Goal: Task Accomplishment & Management: Complete application form

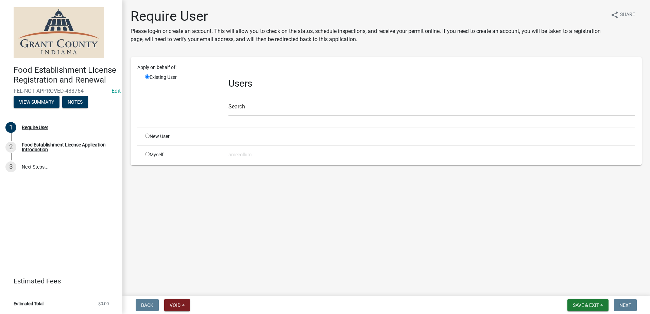
click at [147, 136] on input "radio" at bounding box center [147, 136] width 4 height 4
radio input "true"
radio input "false"
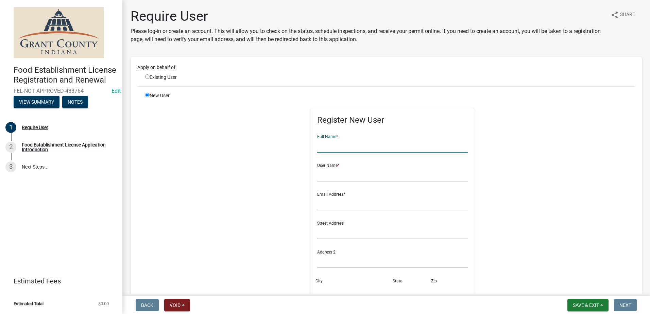
click at [332, 148] on input "text" at bounding box center [392, 146] width 151 height 14
type input "The Mini Bar, LLC"
click at [337, 175] on input "text" at bounding box center [392, 175] width 151 height 14
type input "Andrea Barton"
click at [332, 201] on input "text" at bounding box center [392, 203] width 151 height 14
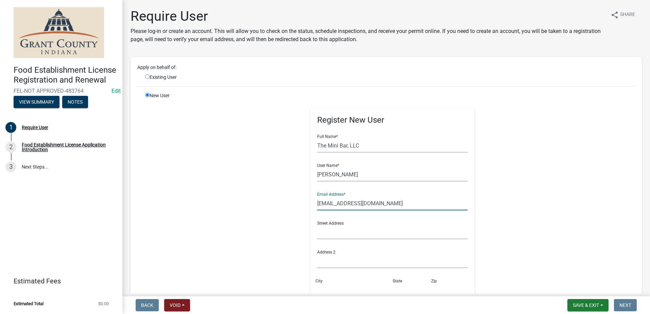
type input "[EMAIL_ADDRESS][DOMAIN_NAME]"
click at [339, 236] on input "text" at bounding box center [392, 232] width 151 height 14
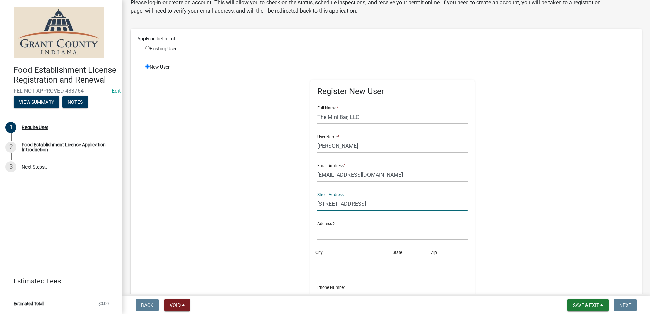
scroll to position [68, 0]
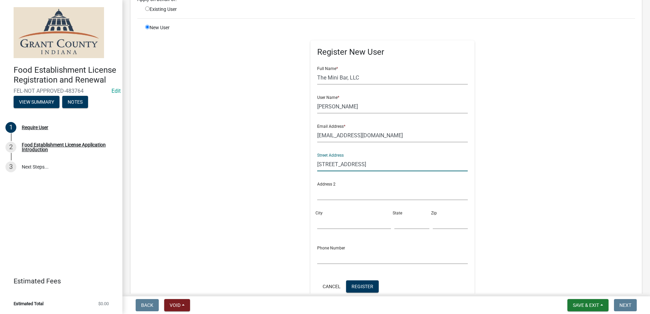
type input "208 E. Main St."
click at [333, 218] on input "City" at bounding box center [353, 222] width 73 height 14
type input "Van Buren"
click at [399, 223] on input "text" at bounding box center [411, 222] width 35 height 14
type input "IN"
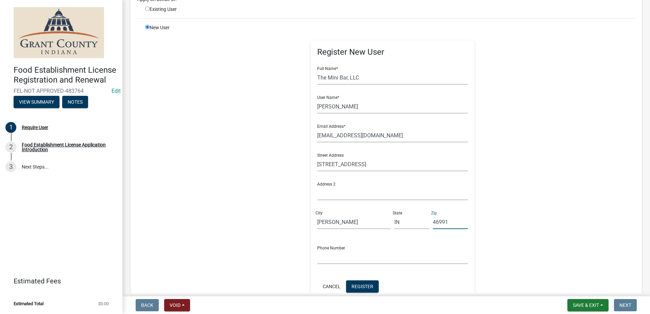
type input "46991"
click at [350, 259] on input "text" at bounding box center [392, 257] width 151 height 14
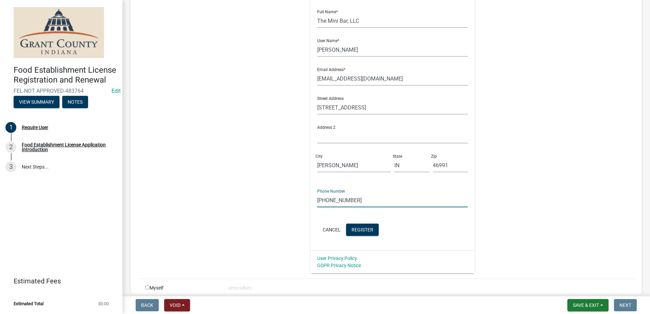
scroll to position [136, 0]
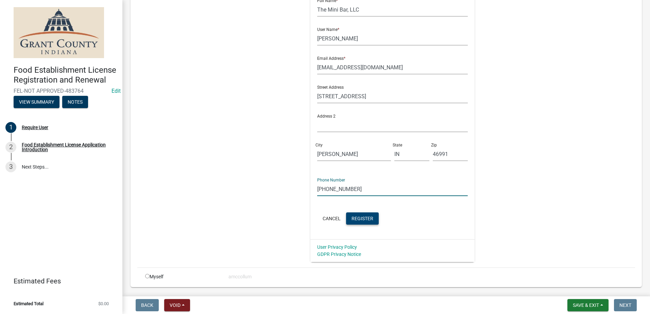
type input "[PHONE_NUMBER]"
click at [357, 215] on span "Register" at bounding box center [362, 217] width 22 height 5
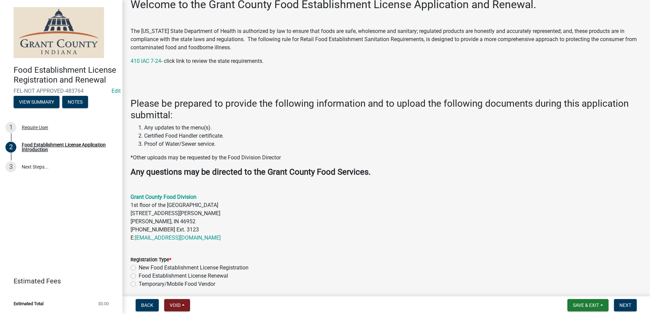
scroll to position [102, 0]
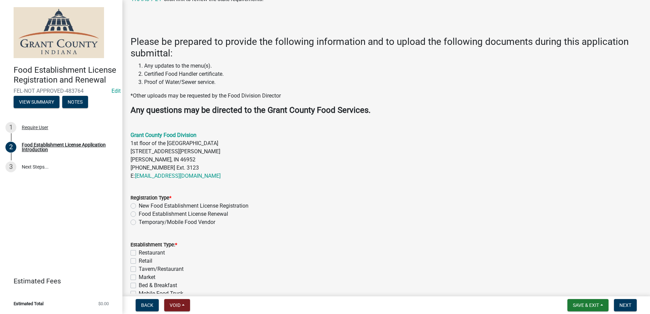
click at [139, 222] on label "Temporary/Mobile Food Vendor" at bounding box center [177, 222] width 76 height 8
click at [139, 222] on input "Temporary/Mobile Food Vendor" at bounding box center [141, 220] width 4 height 4
radio input "true"
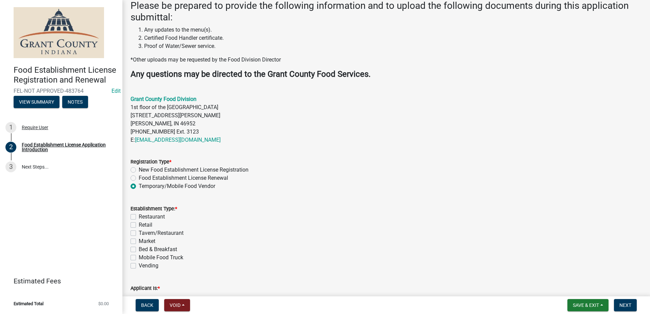
scroll to position [210, 0]
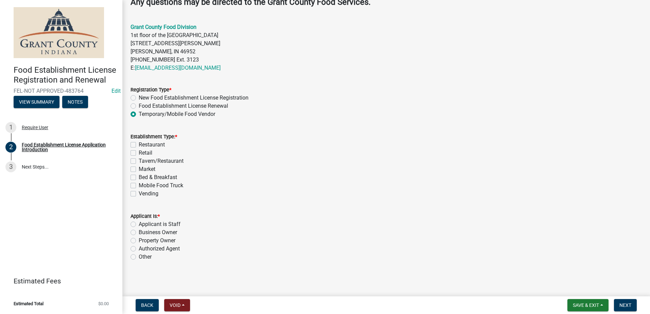
click at [139, 183] on label "Mobile Food Truck" at bounding box center [161, 185] width 45 height 8
click at [139, 183] on input "Mobile Food Truck" at bounding box center [141, 183] width 4 height 4
checkbox input "true"
checkbox input "false"
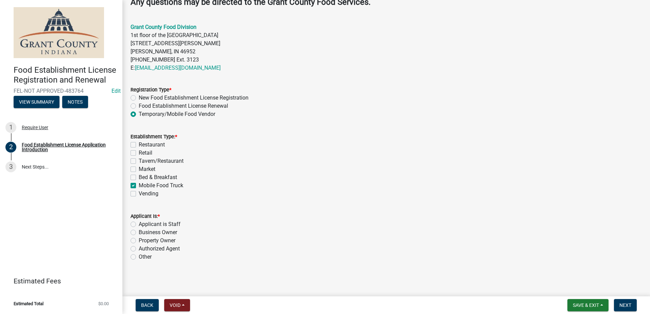
checkbox input "false"
checkbox input "true"
checkbox input "false"
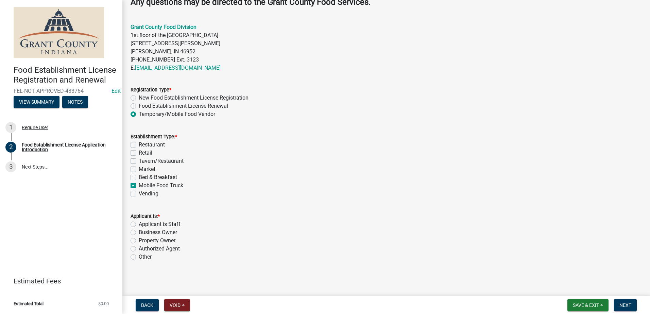
click at [136, 246] on div "Authorized Agent" at bounding box center [385, 249] width 511 height 8
click at [139, 247] on label "Authorized Agent" at bounding box center [159, 249] width 41 height 8
click at [139, 247] on input "Authorized Agent" at bounding box center [141, 247] width 4 height 4
radio input "true"
click at [623, 303] on span "Next" at bounding box center [625, 304] width 12 height 5
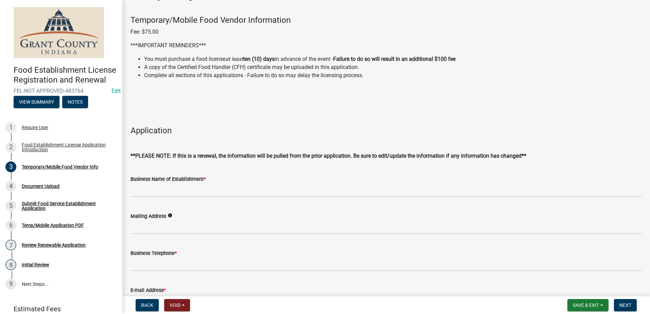
scroll to position [34, 0]
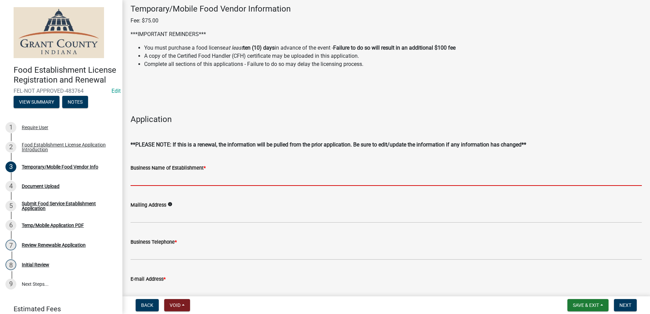
click at [250, 176] on input "Business Name of Establishment *" at bounding box center [385, 179] width 511 height 14
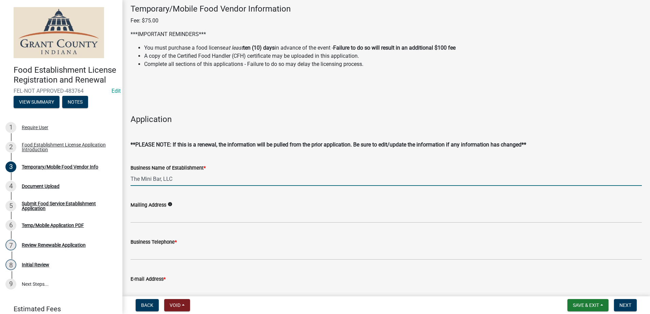
type input "The Mini Bar, LLC"
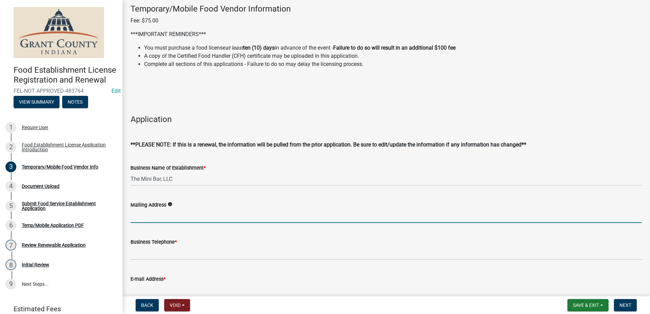
click at [205, 212] on input "Mailing Address" at bounding box center [385, 216] width 511 height 14
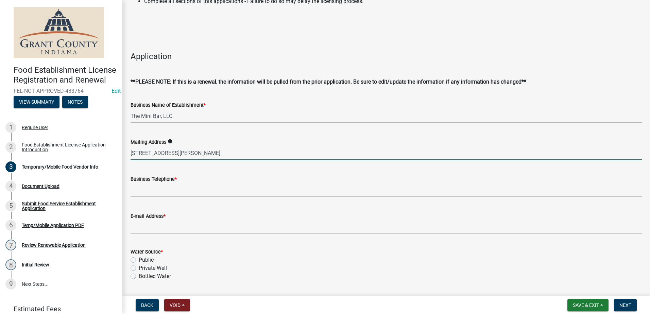
scroll to position [102, 0]
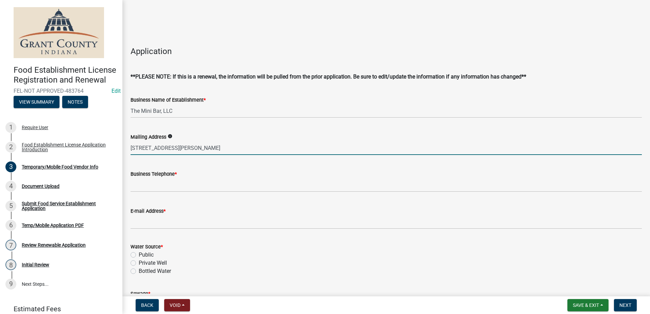
type input "208 E. Main ST., Van Buren IN 46991"
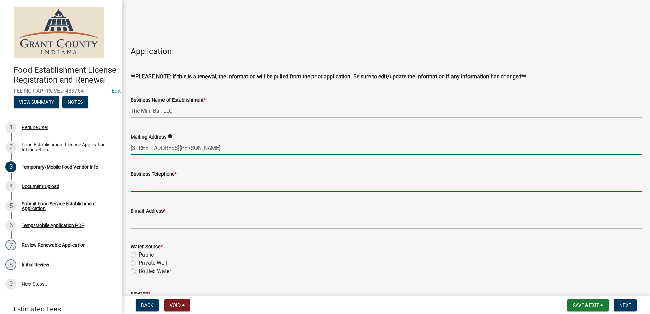
click at [171, 182] on input "Business Telephone *" at bounding box center [385, 185] width 511 height 14
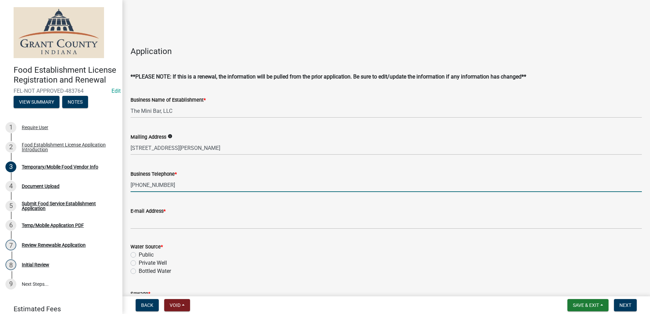
type input "[PHONE_NUMBER]"
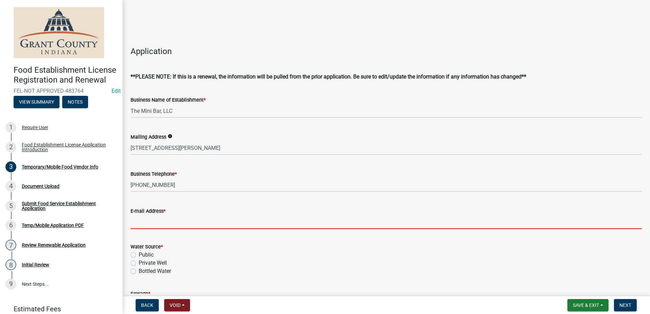
click at [182, 221] on input "E-mail Address *" at bounding box center [385, 222] width 511 height 14
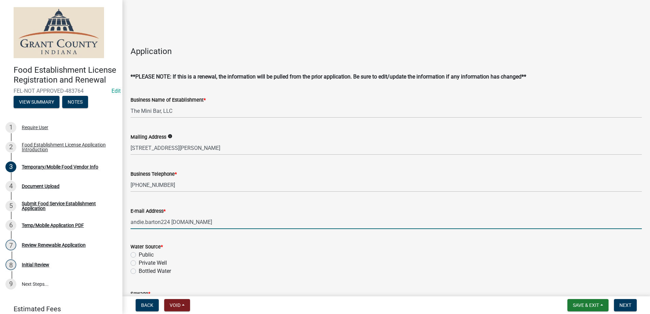
click at [135, 255] on div "Water Source * Public Private Well Bottled Water" at bounding box center [385, 259] width 511 height 33
click at [176, 222] on input "andie.barton224 Gmail.com" at bounding box center [385, 222] width 511 height 14
type input "[EMAIL_ADDRESS][DOMAIN_NAME]"
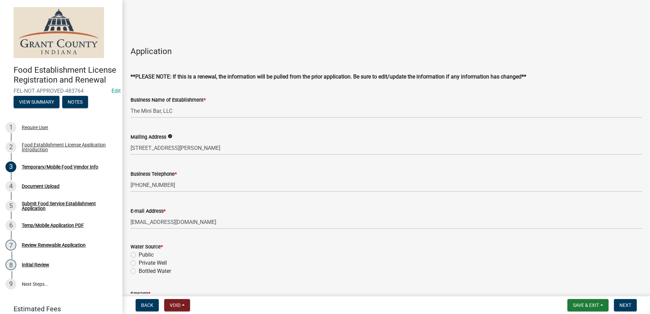
click at [188, 246] on form "Water Source * Public Private Well Bottled Water" at bounding box center [385, 254] width 511 height 41
click at [139, 253] on label "Public" at bounding box center [146, 255] width 15 height 8
click at [139, 253] on input "Public" at bounding box center [141, 253] width 4 height 4
radio input "true"
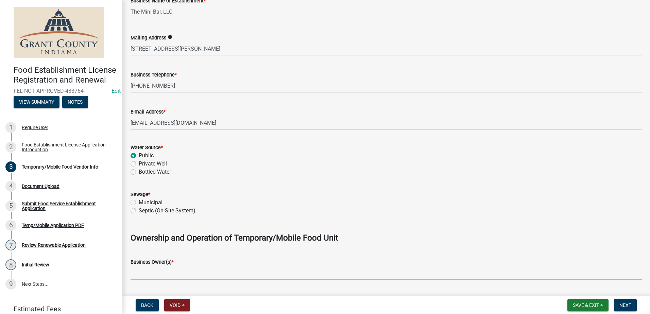
scroll to position [204, 0]
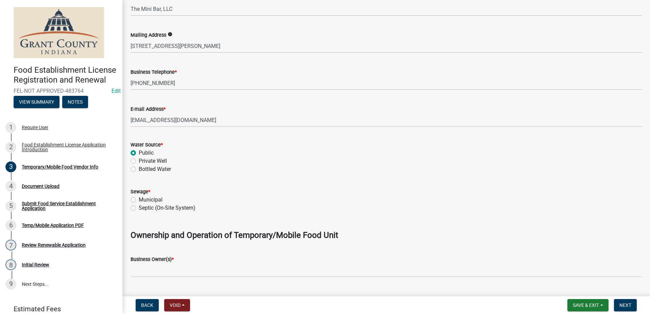
click at [139, 199] on label "Municipal" at bounding box center [151, 200] width 24 height 8
click at [139, 199] on input "Municipal" at bounding box center [141, 198] width 4 height 4
radio input "true"
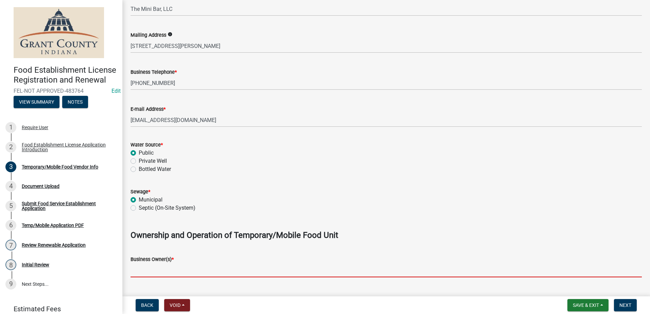
click at [152, 270] on input "Business Owner(s) *" at bounding box center [385, 270] width 511 height 14
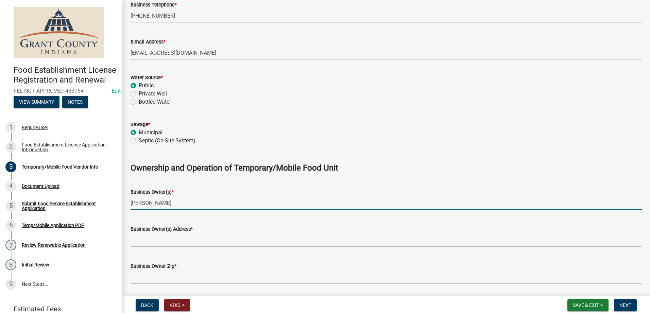
scroll to position [272, 0]
type input "Andrea Barton"
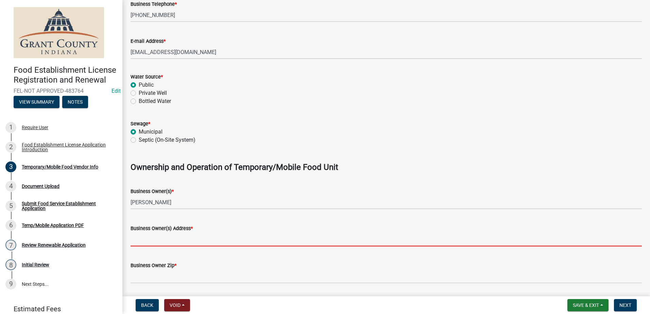
click at [144, 237] on input "Business Owner(s) Address *" at bounding box center [385, 239] width 511 height 14
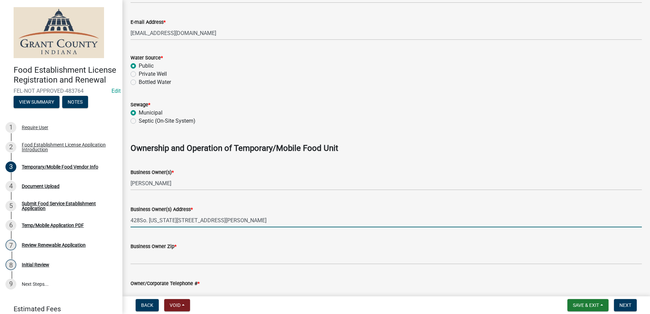
scroll to position [306, 0]
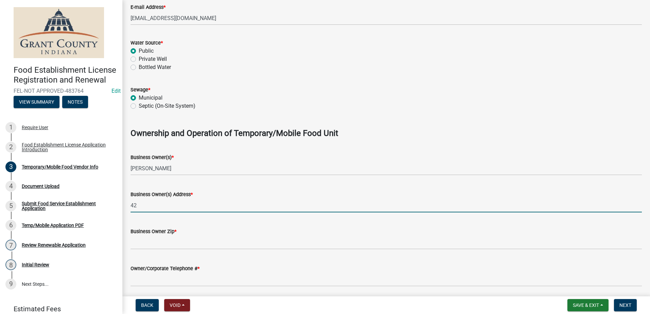
type input "4"
type input "208 E. Main St., Van Buren IN"
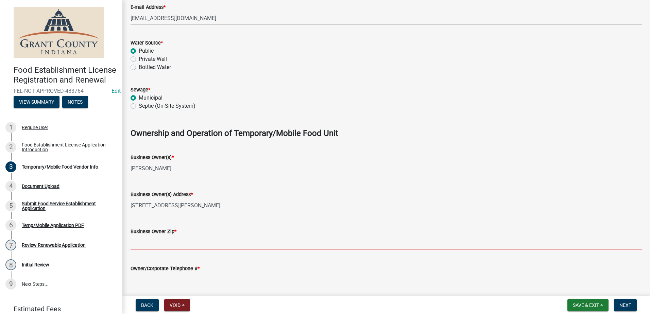
click at [213, 244] on input "Business Owner Zip *" at bounding box center [385, 242] width 511 height 14
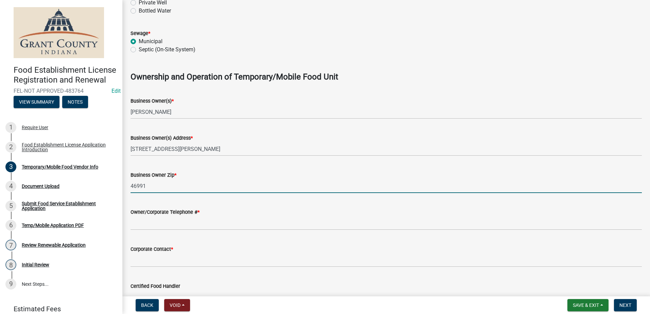
scroll to position [374, 0]
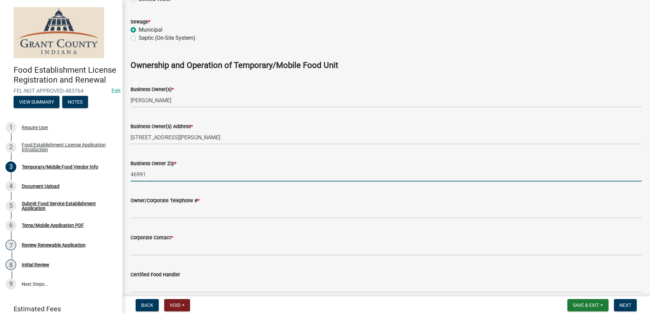
type input "46991"
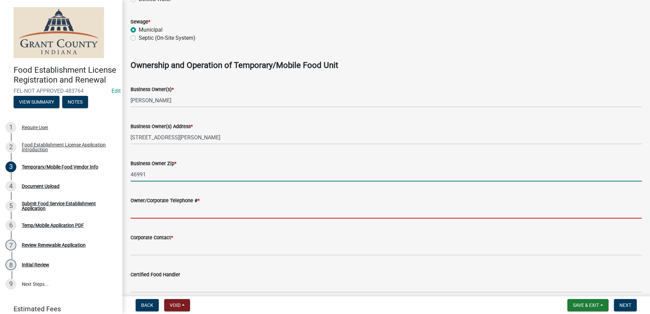
click at [197, 213] on input "Owner/Corporate Telephone # *" at bounding box center [385, 212] width 511 height 14
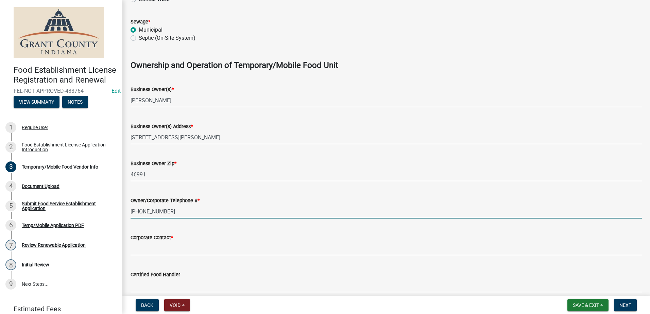
type input "[PHONE_NUMBER]"
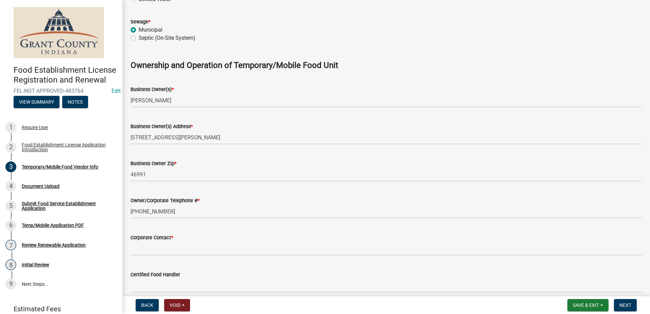
click at [185, 241] on div "Corporate Contact *" at bounding box center [385, 237] width 511 height 8
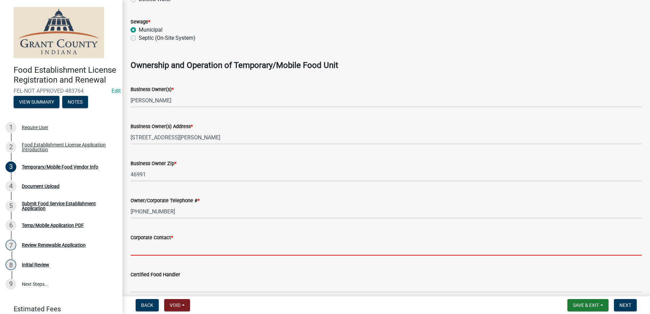
click at [166, 247] on input "Corporate Contact *" at bounding box center [385, 249] width 511 height 14
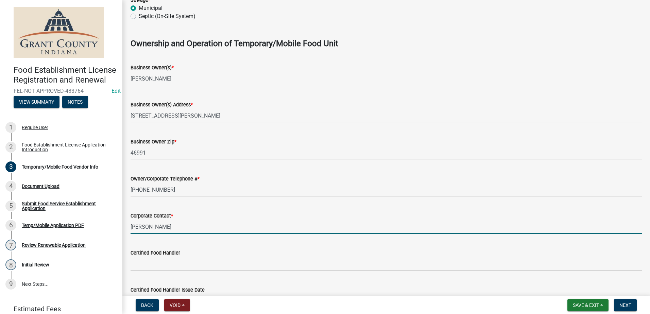
scroll to position [408, 0]
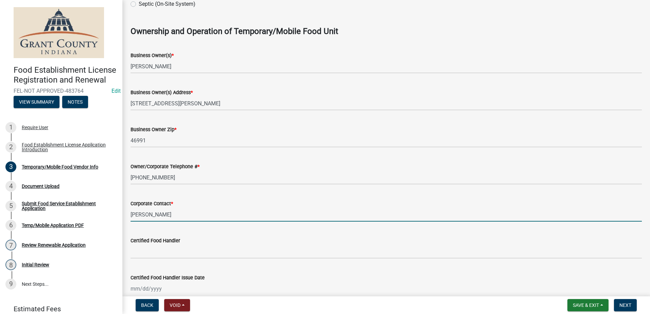
type input "Andrea Barton"
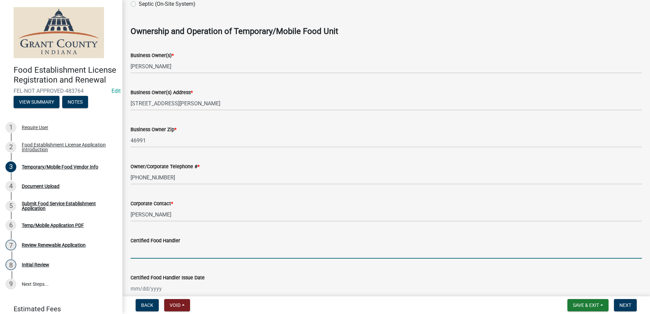
click at [172, 250] on input "Certified Food Handler" at bounding box center [385, 252] width 511 height 14
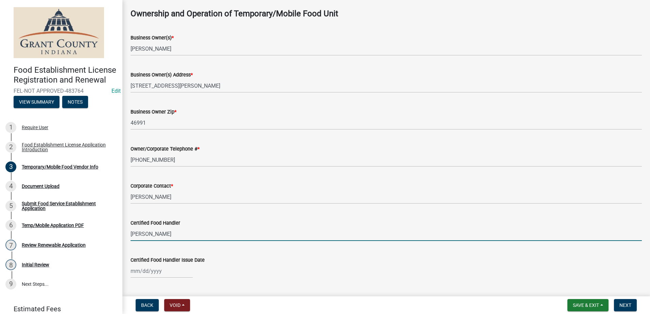
scroll to position [442, 0]
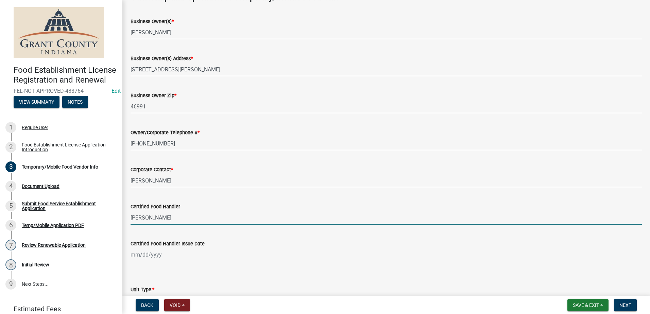
type input "Andrea Barton"
select select "9"
select select "2025"
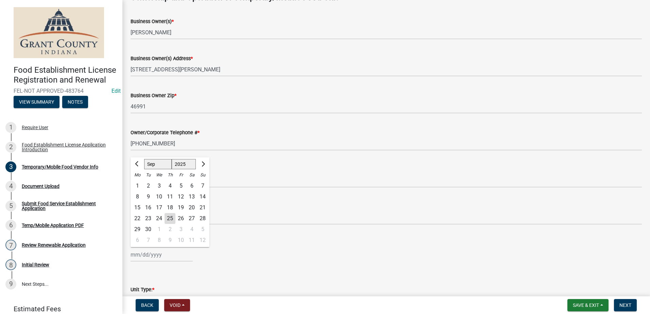
click at [169, 257] on input "Certified Food Handler Issue Date" at bounding box center [161, 255] width 62 height 14
click at [133, 256] on input "Certified Food Handler Issue Date" at bounding box center [161, 255] width 62 height 14
click at [203, 207] on div "21" at bounding box center [202, 207] width 11 height 11
type input "09/21/2025"
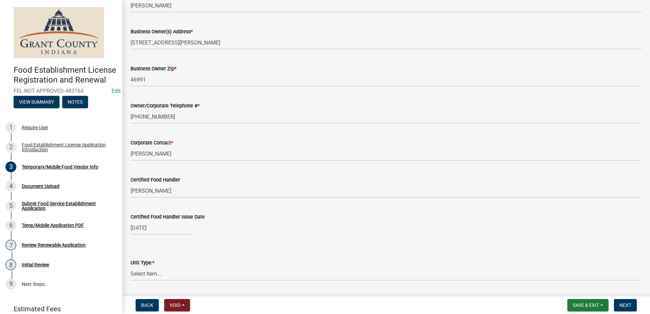
scroll to position [544, 0]
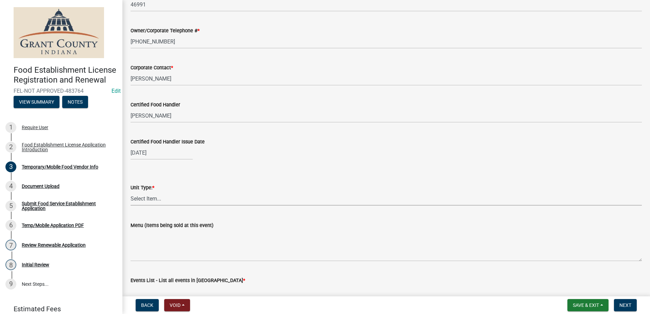
click at [159, 198] on select "Select Item... Mobile Trailer Stand Tent Cart Truck" at bounding box center [385, 199] width 511 height 14
click at [130, 192] on select "Select Item... Mobile Trailer Stand Tent Cart Truck" at bounding box center [385, 199] width 511 height 14
select select "3a899312-7fa3-4622-8b1a-2a020229fd86"
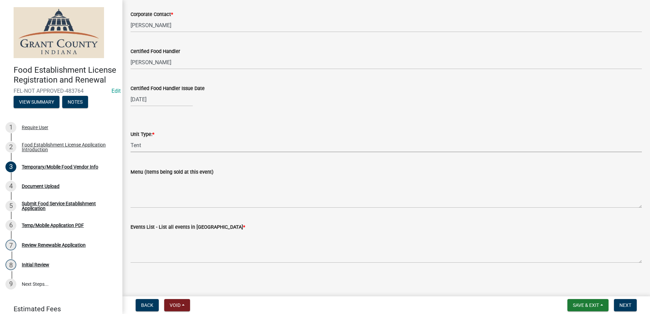
scroll to position [598, 0]
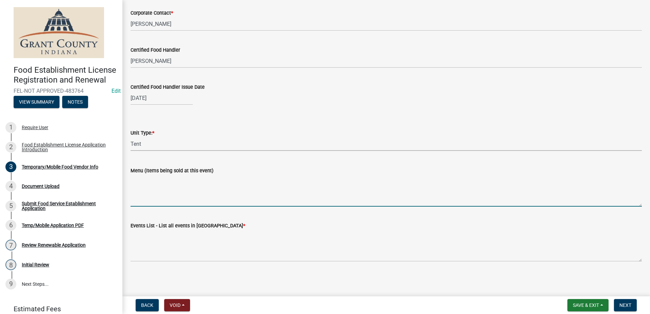
click at [173, 196] on textarea "Menu (Items being sold at this event)" at bounding box center [385, 191] width 511 height 32
click at [316, 191] on textarea "Mini Pancakes, Specialty Sodas & Lemonades, Charcuerie Cups" at bounding box center [385, 191] width 511 height 32
click at [271, 179] on textarea "Mini Pancakes, Specialty Sodas & Lemonades, Charcuerie Cups" at bounding box center [385, 191] width 511 height 32
type textarea "Mini Pancakes, Specialty Sodas & Lemonades, Charcuterie Cups"
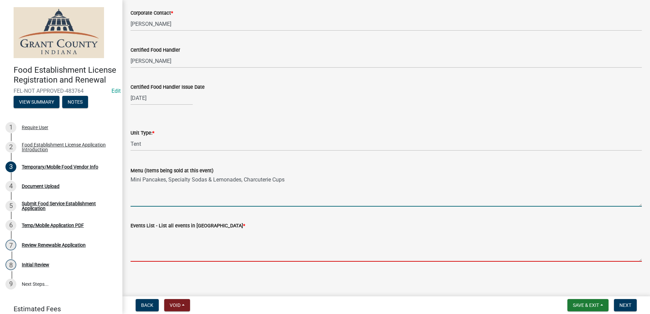
click at [214, 242] on textarea "Events List - List all events in Grant County *" at bounding box center [385, 246] width 511 height 32
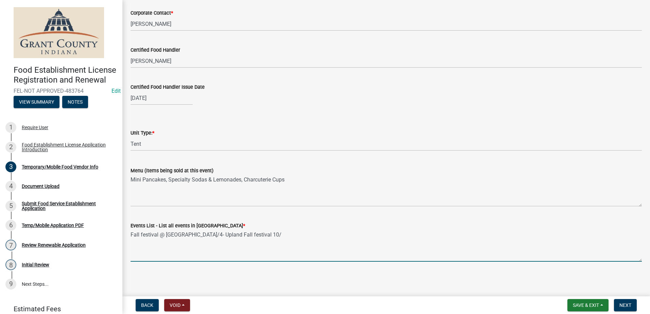
click at [236, 234] on textarea "Fall festival @ Mater Park10/4- Upland Fall festival 10/" at bounding box center [385, 246] width 511 height 32
click at [264, 234] on textarea "Fall festival @ Mater Park10/4- Upland Fall Festival 10/" at bounding box center [385, 246] width 511 height 32
type textarea "Fall festival @ Mater Park10/4- Upland Fall Festival 10/17"
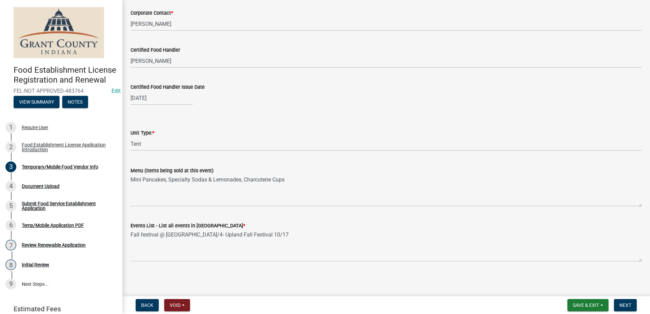
click at [625, 306] on span "Next" at bounding box center [625, 304] width 12 height 5
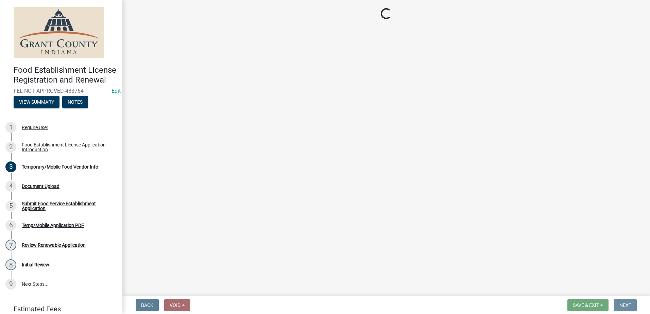
scroll to position [0, 0]
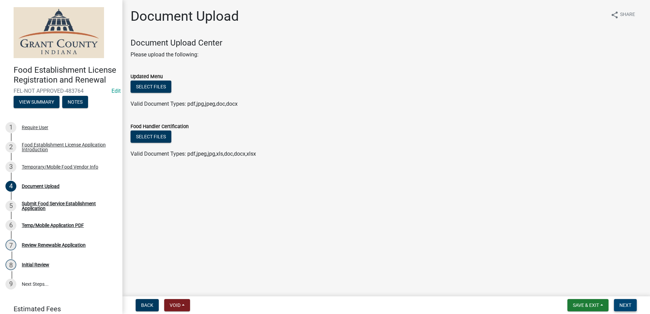
click at [622, 301] on button "Next" at bounding box center [625, 305] width 23 height 12
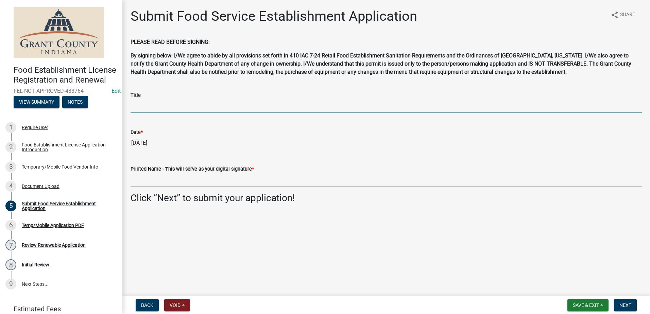
click at [199, 106] on input "Title" at bounding box center [385, 106] width 511 height 14
type input "Owner"
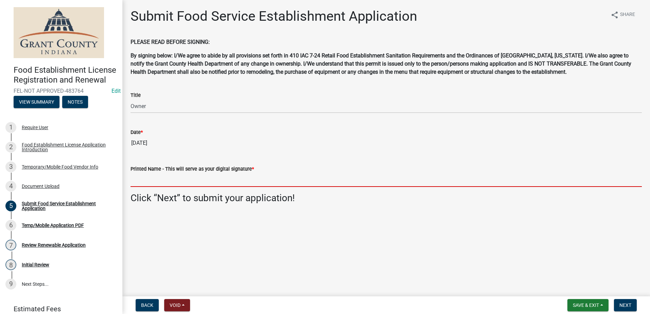
click at [276, 182] on input "Printed Name - This will serve as your digital signature *" at bounding box center [385, 180] width 511 height 14
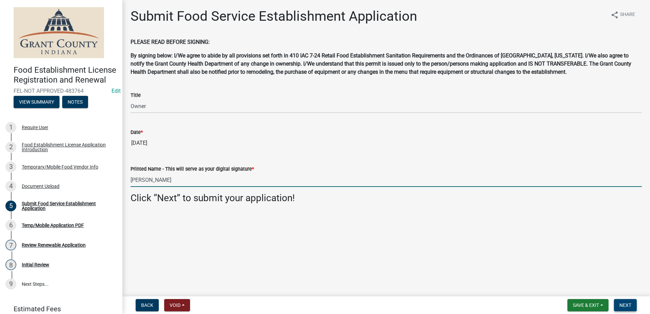
type input "Adrea Barton"
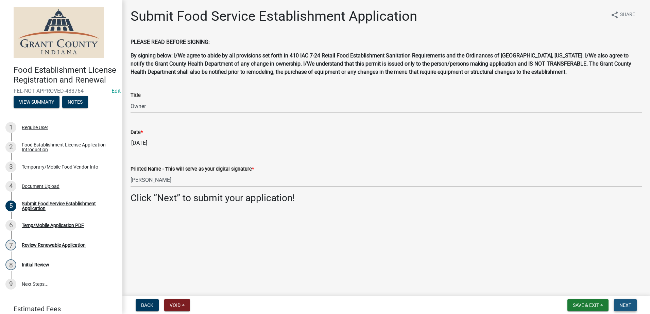
click at [621, 301] on button "Next" at bounding box center [625, 305] width 23 height 12
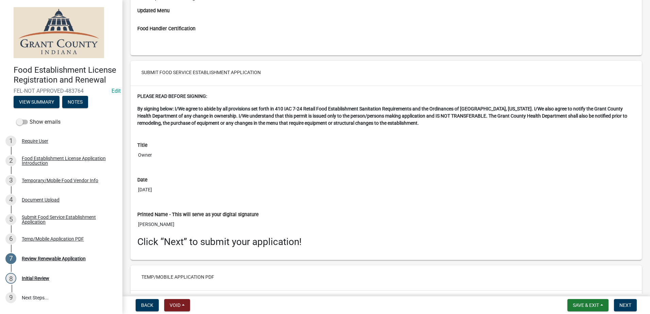
scroll to position [1338, 0]
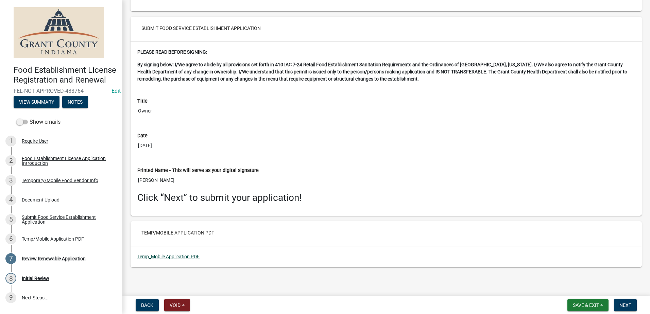
click at [186, 255] on link "Temp_Mobile Application PDF" at bounding box center [168, 256] width 62 height 5
click at [620, 301] on button "Next" at bounding box center [625, 305] width 23 height 12
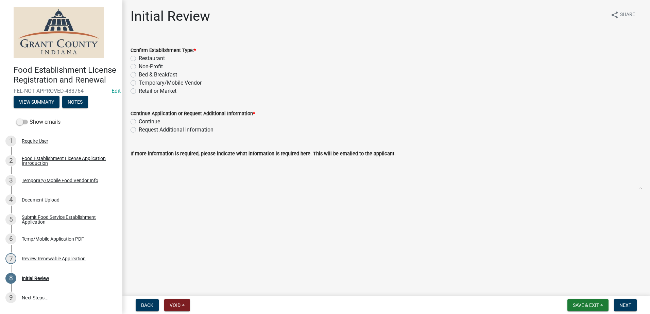
click at [139, 81] on label "Temporary/Mobile Vendor" at bounding box center [170, 83] width 63 height 8
click at [139, 81] on input "Temporary/Mobile Vendor" at bounding box center [141, 81] width 4 height 4
radio input "true"
click at [139, 121] on label "Continue" at bounding box center [149, 122] width 21 height 8
click at [139, 121] on input "Continue" at bounding box center [141, 120] width 4 height 4
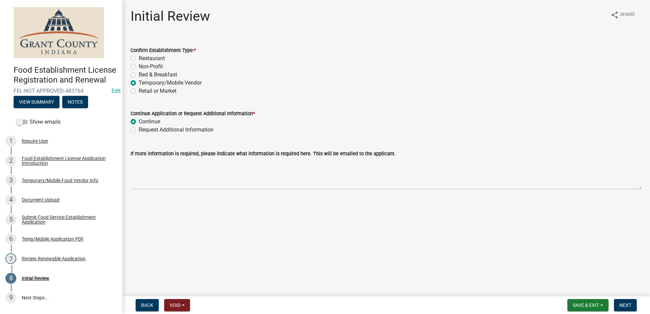
radio input "true"
drag, startPoint x: 272, startPoint y: 222, endPoint x: 333, endPoint y: 214, distance: 61.3
click at [310, 215] on main "Initial Review share Share Confirm Establishment Type: * Restaurant Non-Profit …" at bounding box center [385, 147] width 527 height 294
click at [626, 302] on span "Next" at bounding box center [625, 304] width 12 height 5
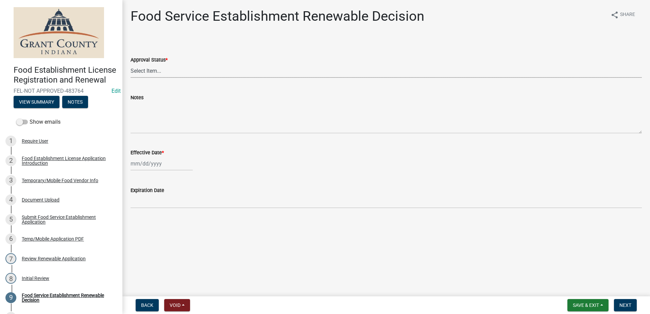
click at [169, 68] on select "Select Item... Approved Denied" at bounding box center [385, 71] width 511 height 14
click at [130, 64] on select "Select Item... Approved Denied" at bounding box center [385, 71] width 511 height 14
select select "f8bc5ebe-de22-4857-900a-5f4c078c3457"
select select "9"
select select "2025"
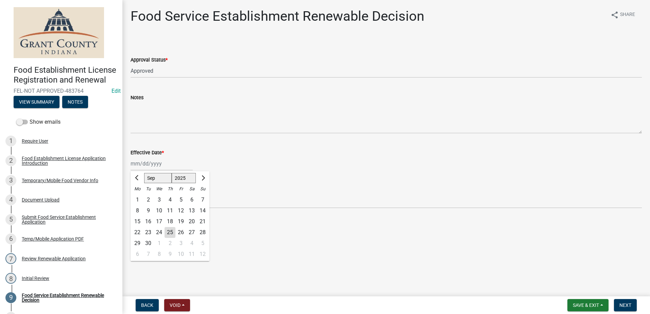
click at [161, 163] on div "Jan Feb Mar Apr May Jun Jul Aug Sep Oct Nov Dec 1525 1526 1527 1528 1529 1530 1…" at bounding box center [161, 164] width 62 height 14
click at [171, 235] on div "25" at bounding box center [169, 232] width 11 height 11
type input "[DATE]"
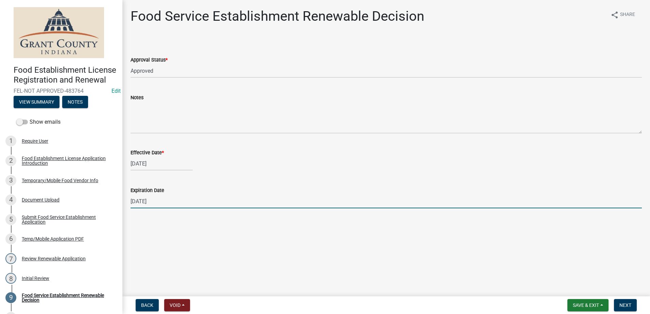
click at [165, 202] on input "12/31/2025" at bounding box center [385, 201] width 511 height 14
type input "12/31/2026"
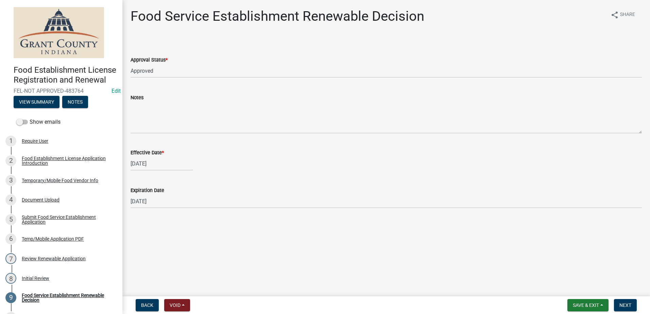
click at [165, 229] on main "Food Service Establishment Renewable Decision share Share Approval Status * Sel…" at bounding box center [385, 147] width 527 height 294
click at [584, 250] on main "Food Service Establishment Renewable Decision share Share Approval Status * Sel…" at bounding box center [385, 147] width 527 height 294
click at [621, 302] on span "Next" at bounding box center [625, 304] width 12 height 5
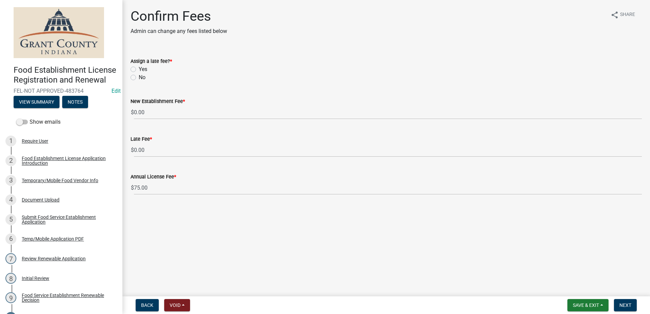
click at [139, 78] on label "No" at bounding box center [142, 77] width 7 height 8
click at [139, 78] on input "No" at bounding box center [141, 75] width 4 height 4
radio input "true"
click at [624, 301] on button "Next" at bounding box center [625, 305] width 23 height 12
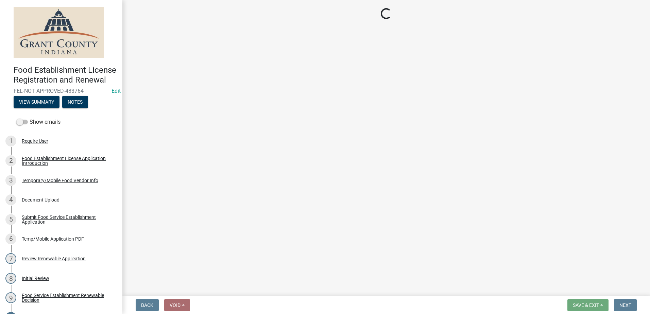
select select "2: 1"
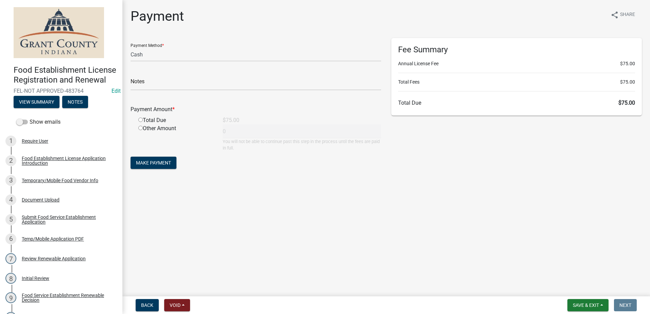
click at [140, 121] on input "radio" at bounding box center [140, 120] width 4 height 4
radio input "true"
type input "75"
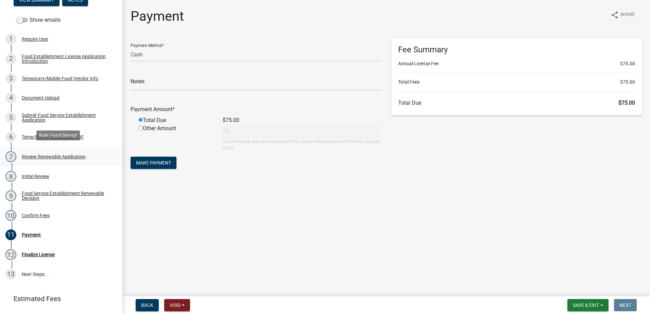
scroll to position [136, 0]
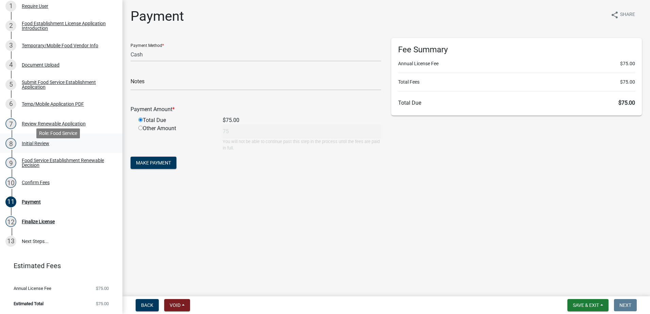
click at [32, 146] on div "Initial Review" at bounding box center [36, 143] width 28 height 5
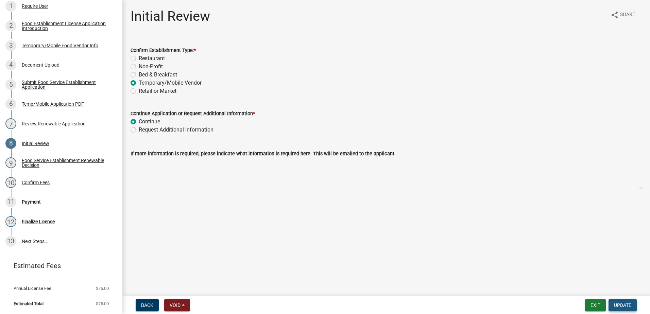
click at [623, 302] on span "Update" at bounding box center [622, 304] width 17 height 5
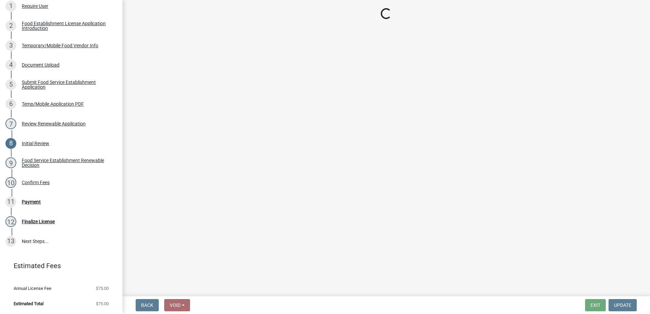
select select "2: 1"
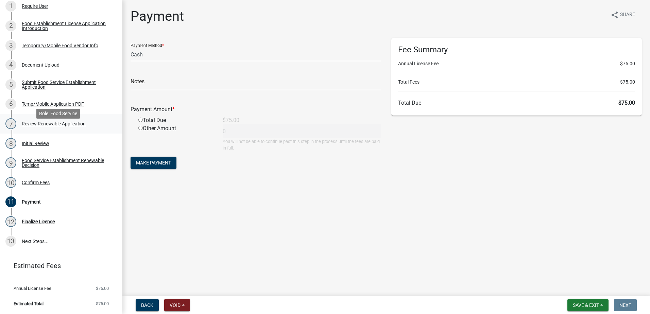
click at [31, 126] on div "Review Renewable Application" at bounding box center [54, 123] width 64 height 5
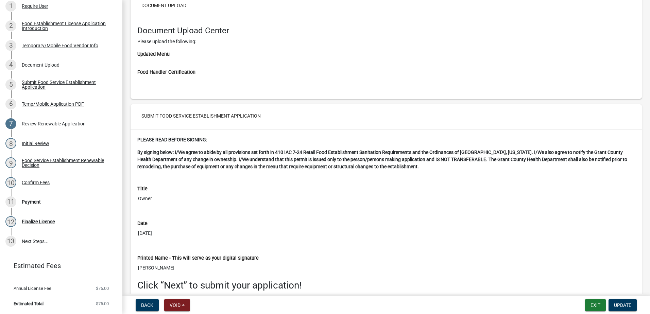
scroll to position [1338, 0]
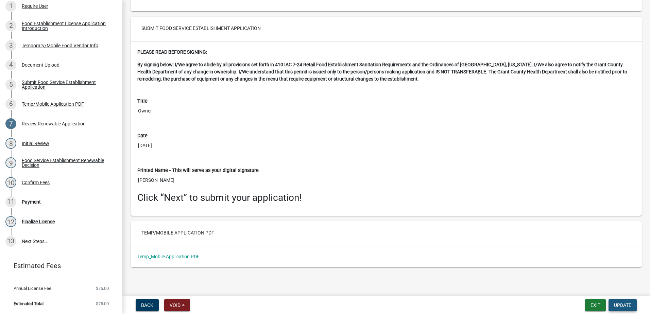
click at [615, 304] on span "Update" at bounding box center [622, 304] width 17 height 5
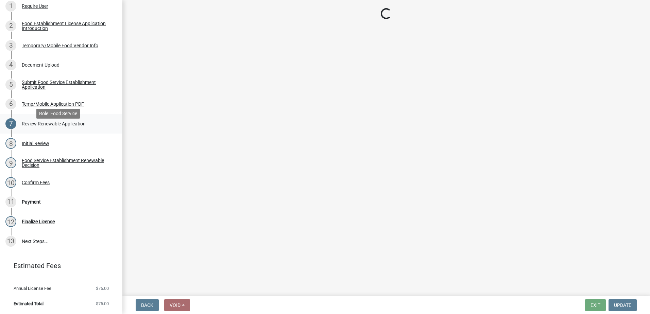
select select "2: 1"
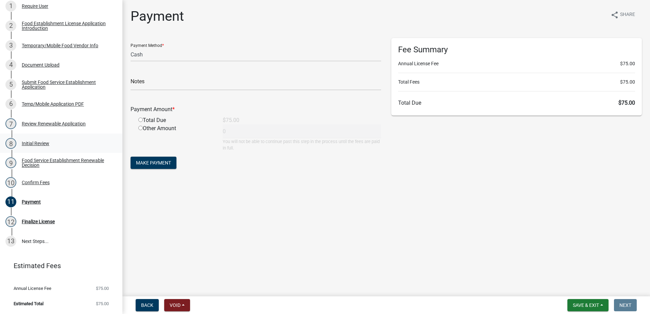
click at [36, 147] on div "8 Initial Review" at bounding box center [58, 143] width 106 height 11
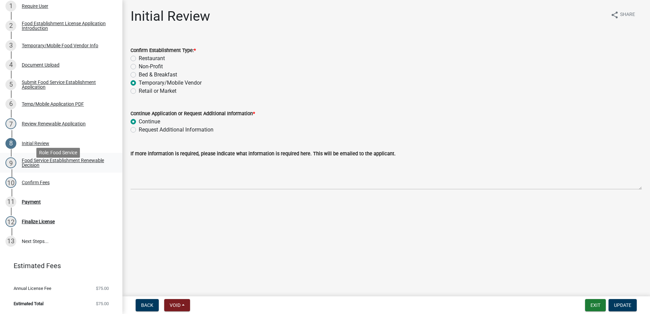
click at [46, 168] on div "Food Service Establishment Renewable Decision" at bounding box center [67, 163] width 90 height 10
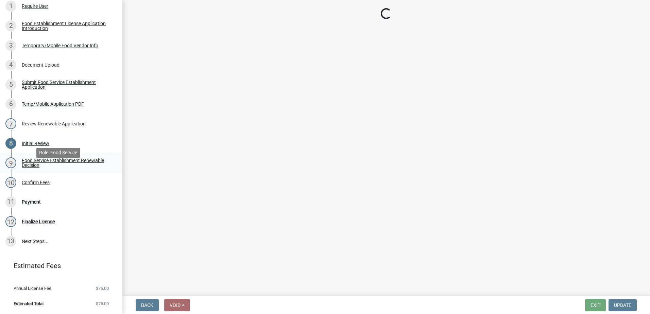
select select "f8bc5ebe-de22-4857-900a-5f4c078c3457"
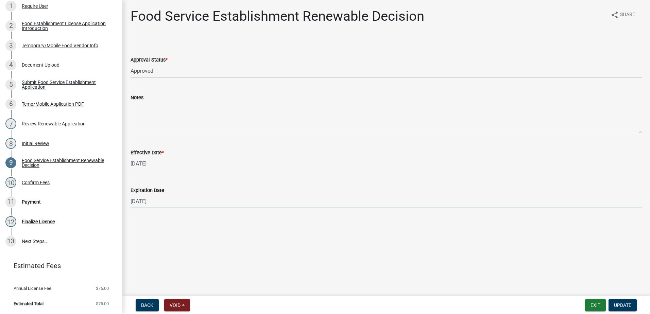
click at [158, 203] on input "12/31/2026" at bounding box center [385, 201] width 511 height 14
click at [160, 202] on input "12/31/2026" at bounding box center [385, 201] width 511 height 14
type input "12/31/2025"
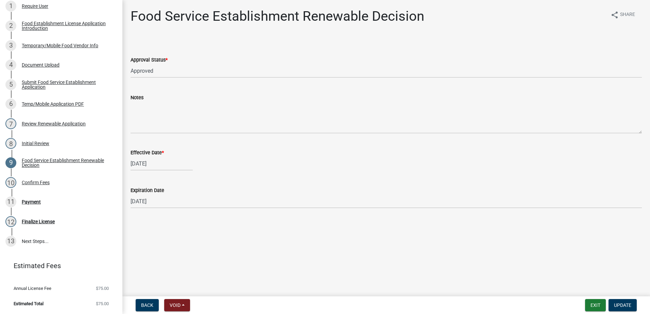
click at [194, 252] on main "Food Service Establishment Renewable Decision share Share Approval Status * Sel…" at bounding box center [385, 147] width 527 height 294
click at [613, 301] on button "Update" at bounding box center [622, 305] width 28 height 12
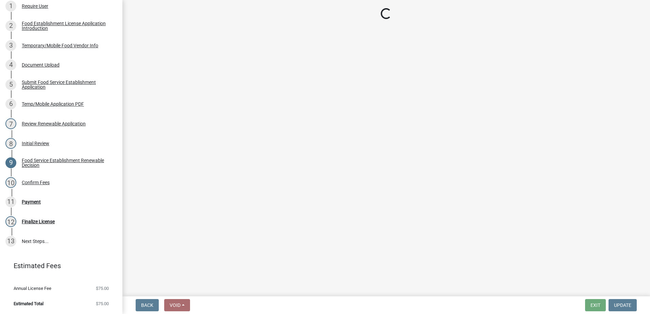
select select "2: 1"
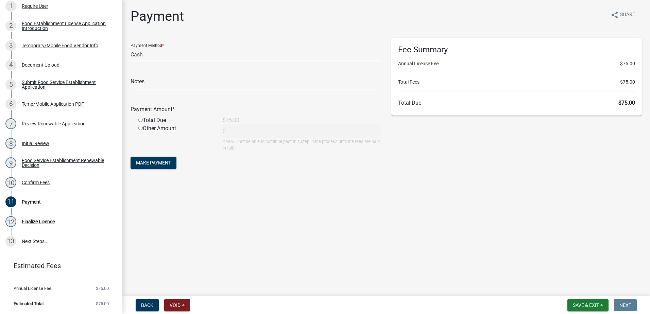
click at [139, 116] on div "Payment Amount * Total Due $75.00 Other Amount 0 You will not be able to contin…" at bounding box center [255, 123] width 250 height 55
drag, startPoint x: 139, startPoint y: 116, endPoint x: 141, endPoint y: 120, distance: 4.0
click at [141, 120] on input "radio" at bounding box center [140, 120] width 4 height 4
radio input "true"
type input "75"
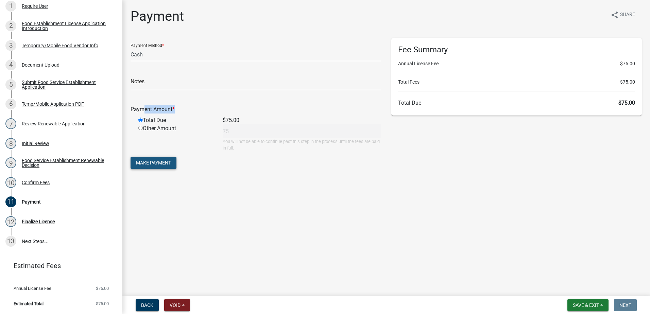
click at [164, 161] on span "Make Payment" at bounding box center [153, 162] width 35 height 5
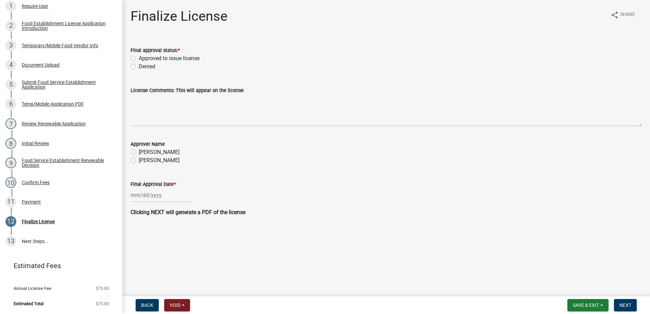
click at [133, 55] on div "Approved to issue license" at bounding box center [385, 58] width 511 height 8
click at [139, 58] on label "Approved to issue license" at bounding box center [169, 58] width 61 height 8
click at [139, 58] on input "Approved to issue license" at bounding box center [141, 56] width 4 height 4
radio input "true"
click at [139, 162] on label "Angela McCollum" at bounding box center [159, 160] width 41 height 8
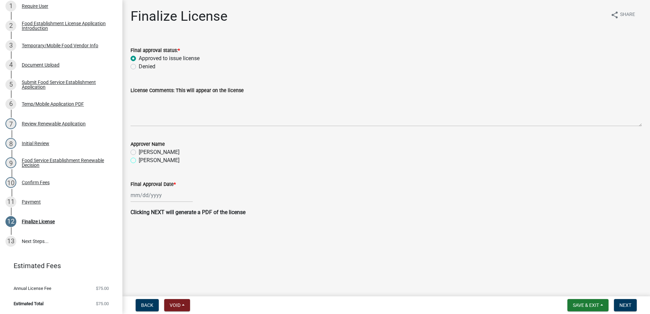
click at [139, 161] on input "Angela McCollum" at bounding box center [141, 158] width 4 height 4
radio input "true"
select select "9"
select select "2025"
click at [156, 193] on div "Jan Feb Mar Apr May Jun Jul Aug Sep Oct Nov Dec 1525 1526 1527 1528 1529 1530 1…" at bounding box center [161, 195] width 62 height 14
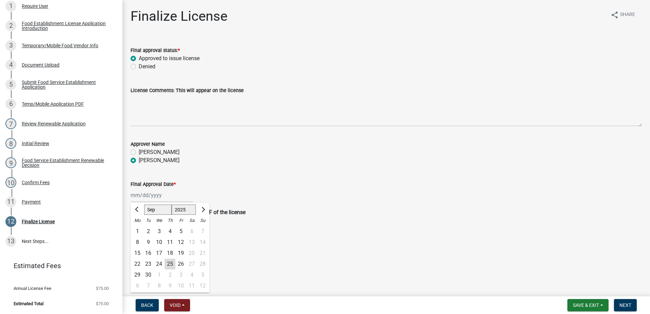
click at [175, 263] on div "25" at bounding box center [169, 264] width 11 height 11
type input "[DATE]"
click at [625, 304] on span "Next" at bounding box center [625, 304] width 12 height 5
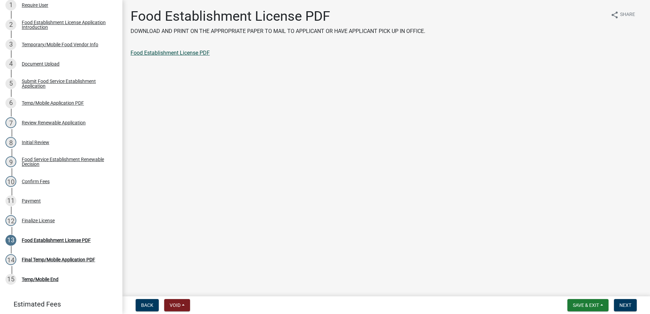
click at [170, 54] on link "Food Establishment License PDF" at bounding box center [169, 53] width 79 height 6
click at [621, 305] on span "Next" at bounding box center [625, 304] width 12 height 5
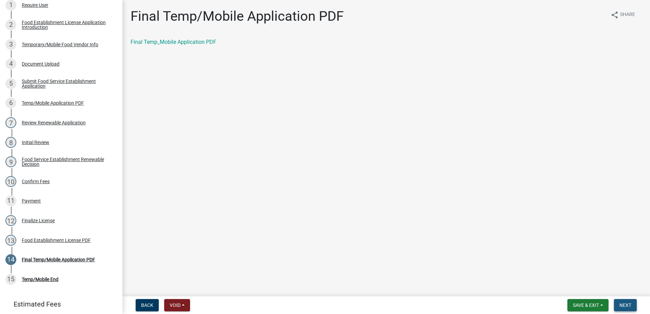
click at [620, 303] on span "Next" at bounding box center [625, 304] width 12 height 5
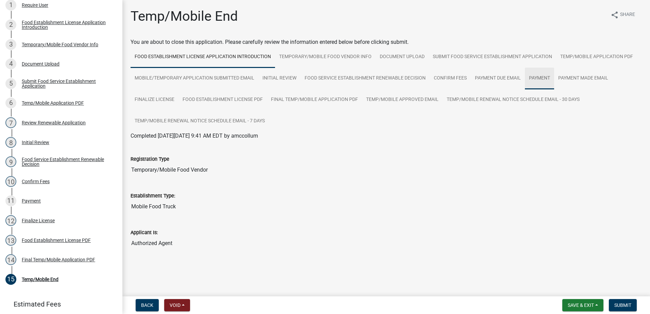
click at [534, 80] on link "Payment" at bounding box center [539, 79] width 29 height 22
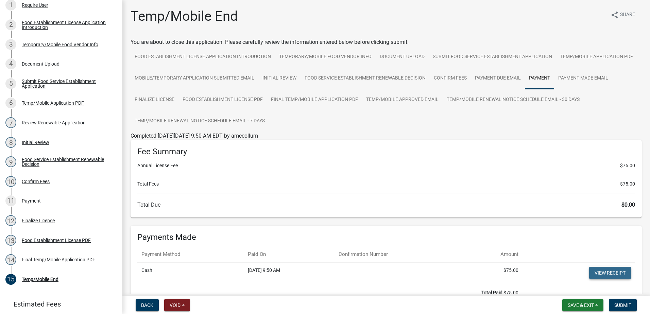
click at [596, 270] on link "View receipt" at bounding box center [610, 273] width 42 height 12
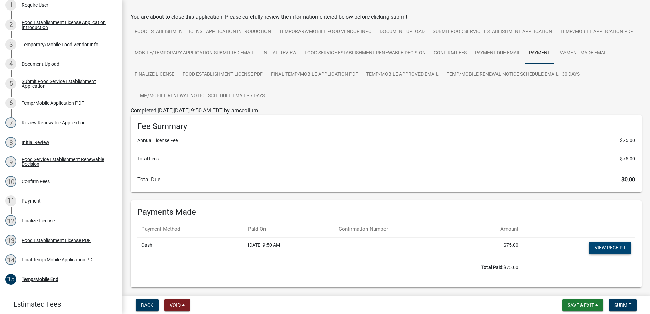
scroll to position [54, 0]
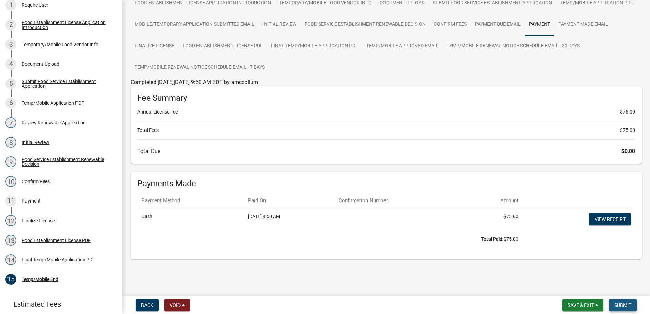
click at [622, 304] on span "Submit" at bounding box center [622, 304] width 17 height 5
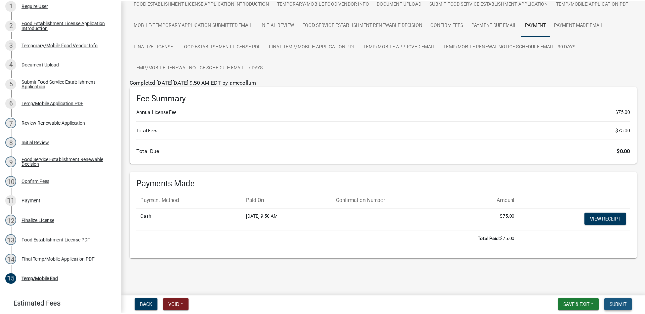
scroll to position [0, 0]
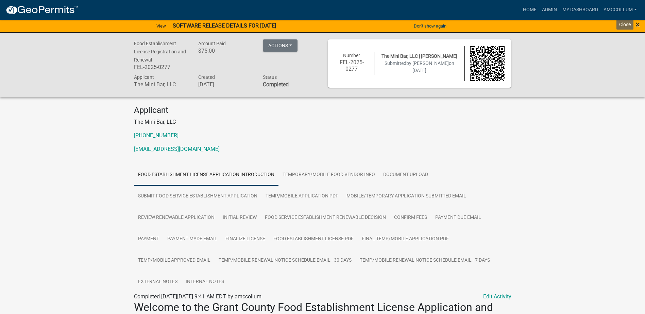
click at [638, 24] on span "×" at bounding box center [637, 25] width 4 height 10
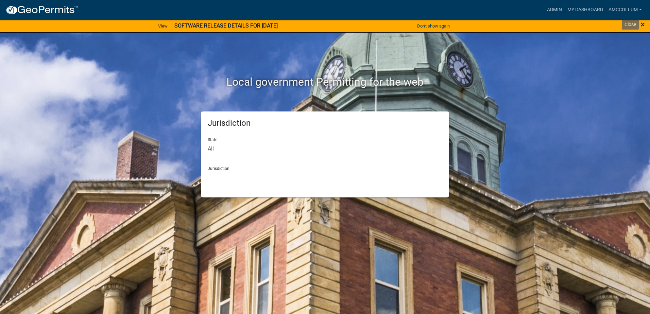
drag, startPoint x: 644, startPoint y: 24, endPoint x: 641, endPoint y: 23, distance: 4.0
click at [643, 24] on span "×" at bounding box center [642, 25] width 4 height 10
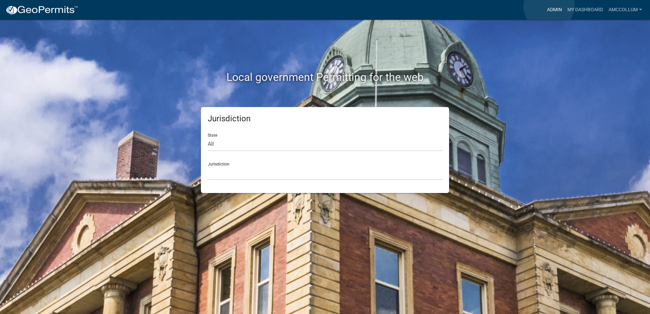
click at [549, 6] on link "Admin" at bounding box center [554, 9] width 20 height 13
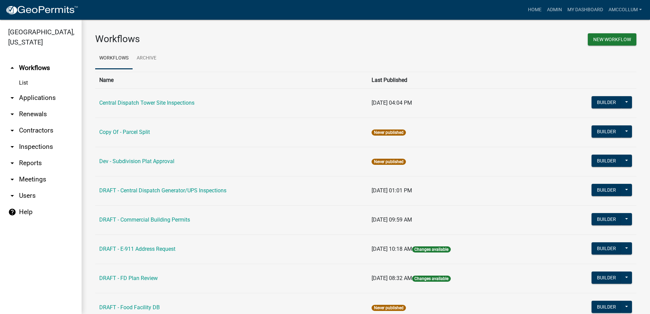
click at [44, 90] on link "arrow_drop_down Applications" at bounding box center [41, 98] width 82 height 16
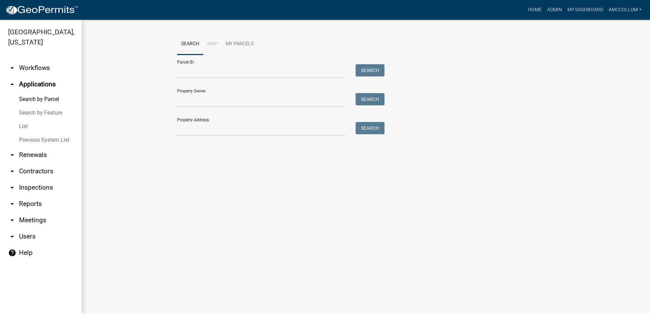
click at [21, 120] on link "List" at bounding box center [41, 127] width 82 height 14
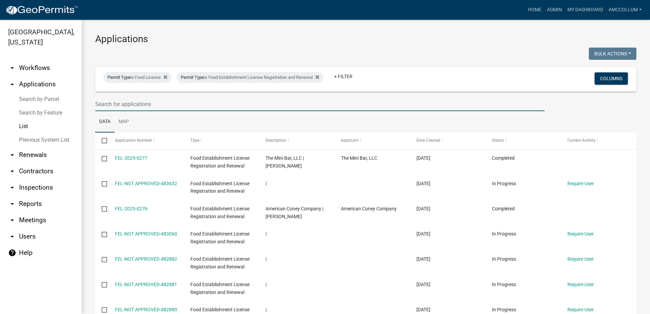
click at [152, 104] on input "text" at bounding box center [319, 104] width 449 height 14
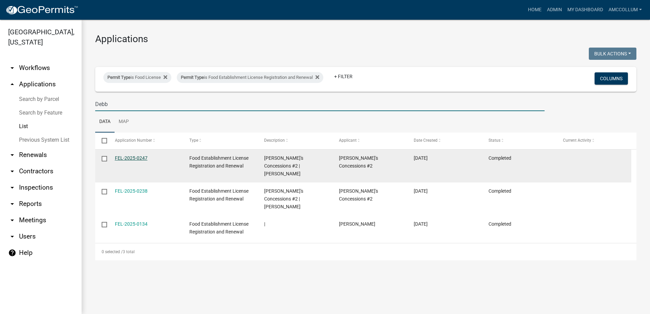
type input "Debb"
click at [137, 159] on link "FEL-2025-0247" at bounding box center [131, 157] width 33 height 5
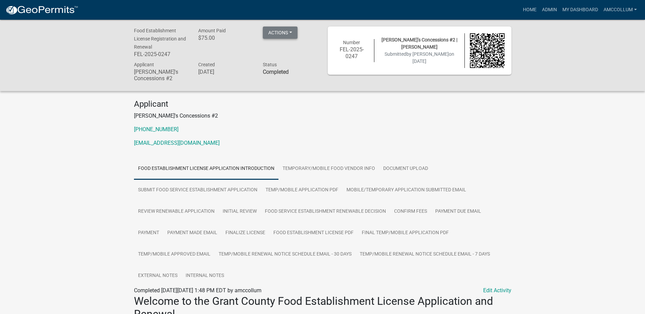
click at [290, 32] on button "Actions" at bounding box center [280, 33] width 35 height 12
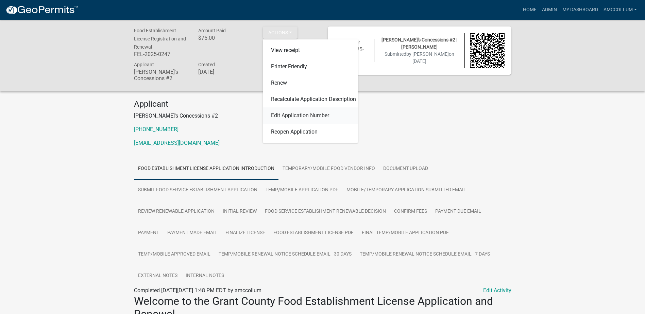
click at [322, 117] on link "Edit Application Number" at bounding box center [310, 115] width 95 height 16
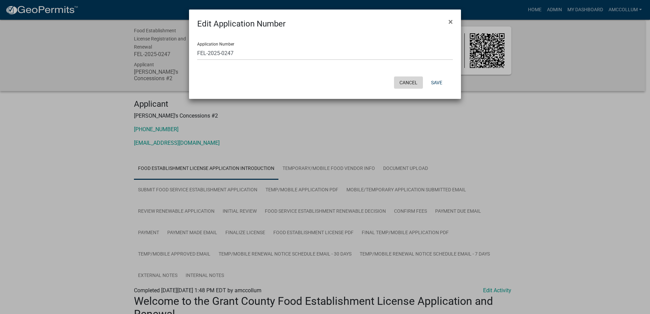
click at [404, 81] on button "Cancel" at bounding box center [408, 82] width 29 height 12
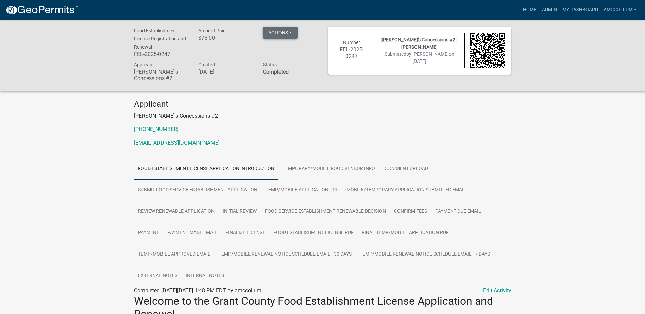
click at [291, 34] on button "Actions" at bounding box center [280, 33] width 35 height 12
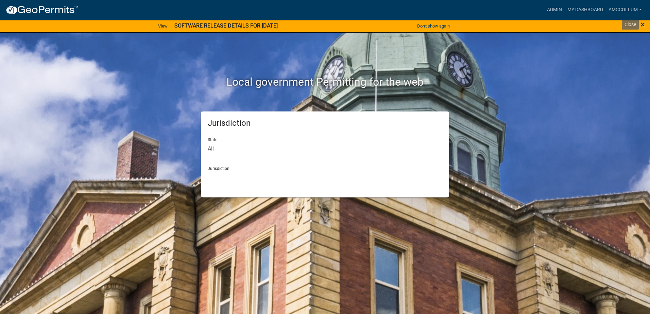
click at [643, 25] on span "×" at bounding box center [642, 25] width 4 height 10
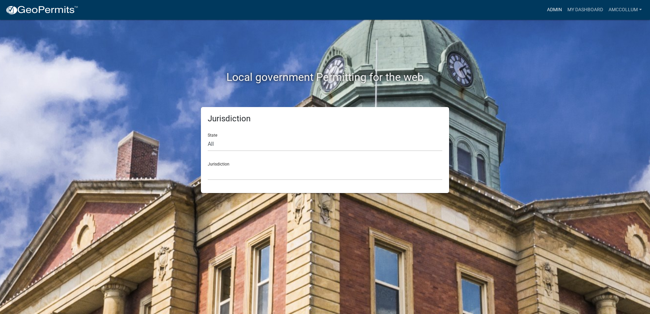
click at [549, 11] on link "Admin" at bounding box center [554, 9] width 20 height 13
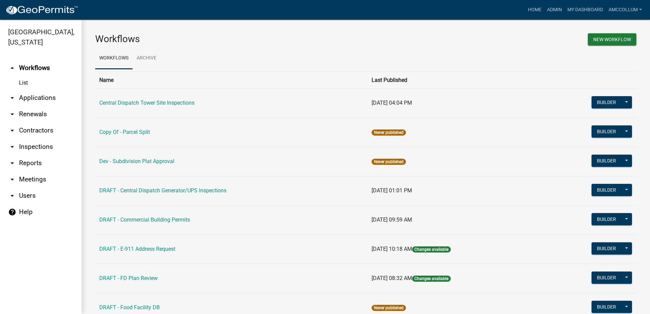
click at [36, 90] on link "arrow_drop_down Applications" at bounding box center [41, 98] width 82 height 16
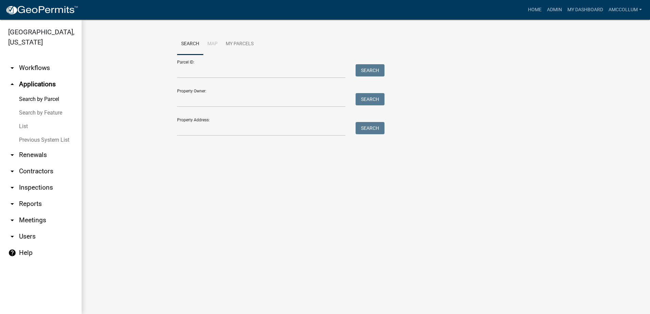
click at [24, 120] on link "List" at bounding box center [41, 127] width 82 height 14
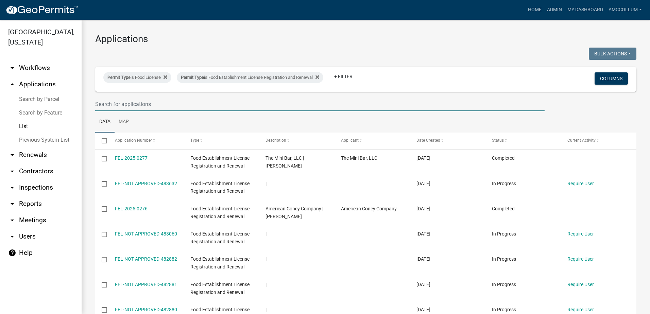
click at [128, 106] on input "text" at bounding box center [319, 104] width 449 height 14
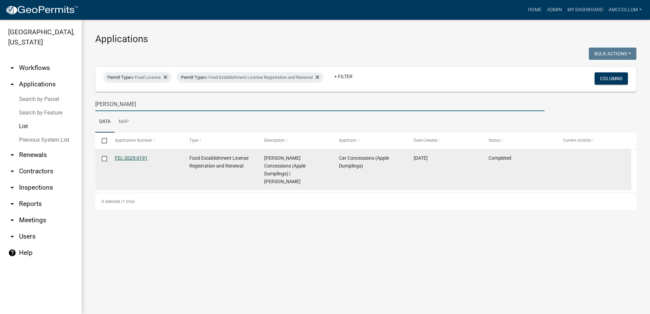
type input "[PERSON_NAME]"
click at [126, 157] on link "FEL-2025-0191" at bounding box center [131, 157] width 33 height 5
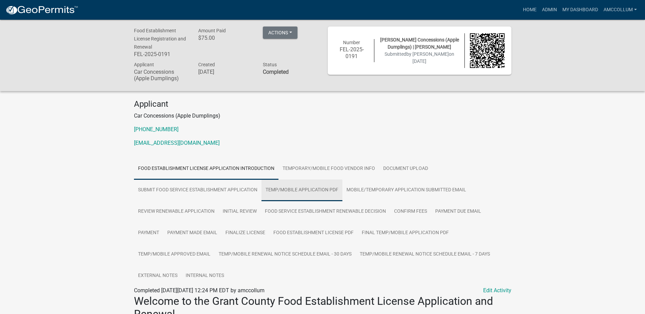
click at [315, 189] on link "Temp/Mobile Application PDF" at bounding box center [301, 190] width 81 height 22
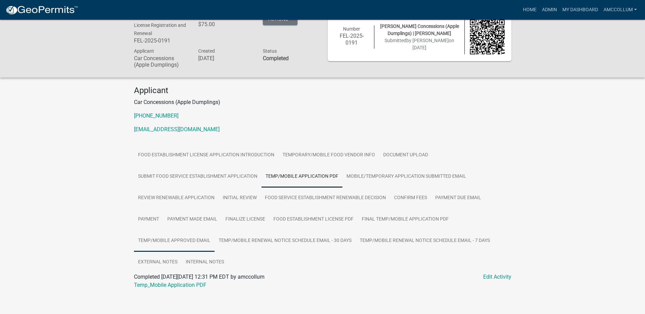
scroll to position [20, 0]
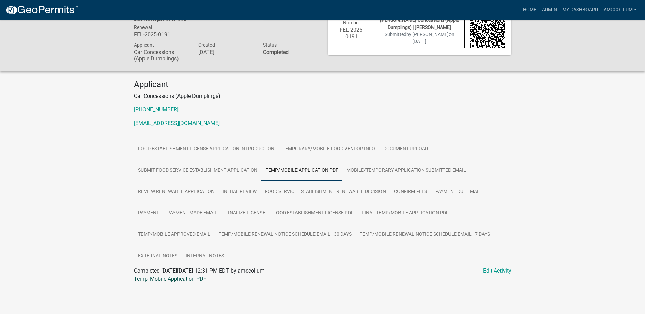
click at [172, 278] on link "Temp_Mobile Application PDF" at bounding box center [170, 279] width 72 height 6
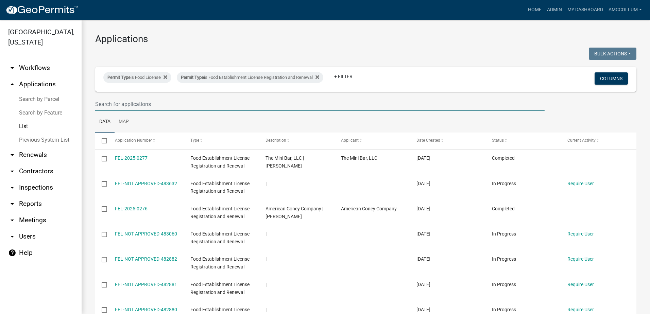
click at [111, 102] on input "text" at bounding box center [319, 104] width 449 height 14
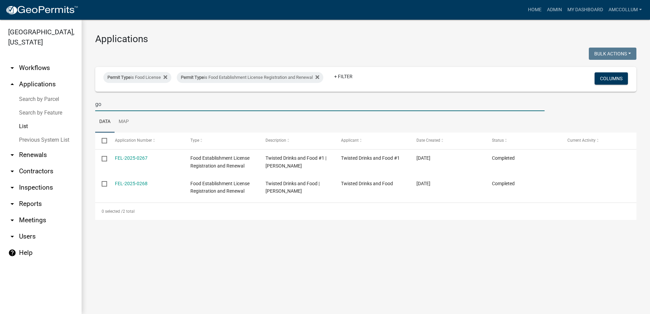
type input "g"
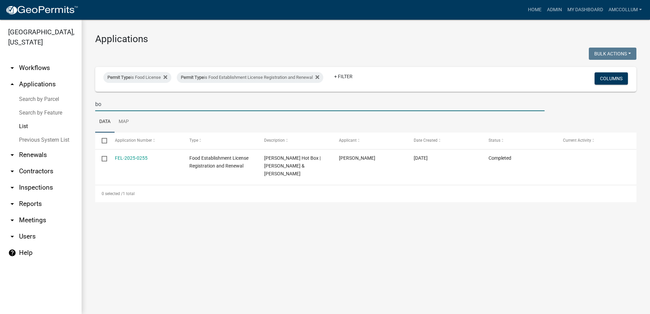
type input "b"
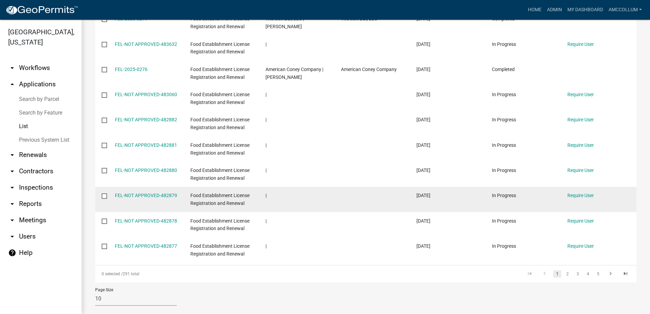
scroll to position [150, 0]
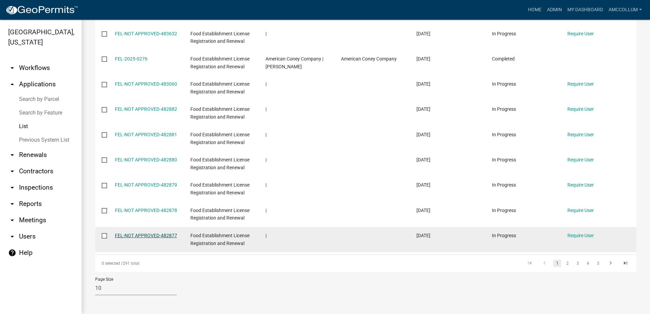
click at [152, 235] on link "FEL-NOT APPROVED-482877" at bounding box center [146, 235] width 62 height 5
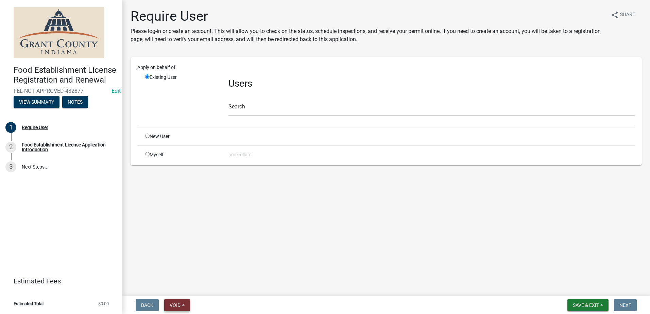
click at [177, 302] on button "Void" at bounding box center [177, 305] width 26 height 12
click at [188, 284] on button "Void" at bounding box center [191, 287] width 54 height 16
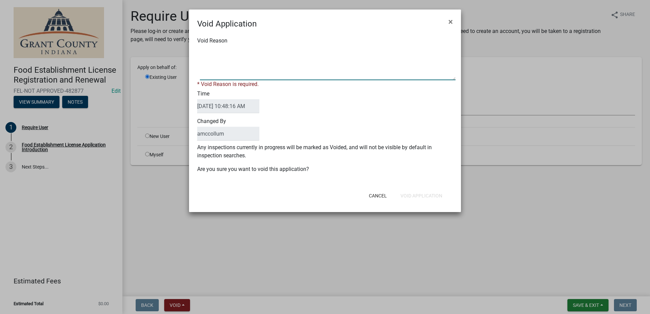
click at [250, 58] on textarea "Void Reason" at bounding box center [328, 63] width 256 height 34
type textarea "Unkown"
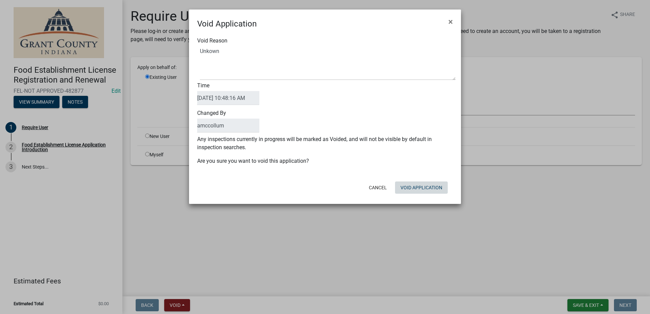
click at [419, 193] on button "Void Application" at bounding box center [421, 187] width 53 height 12
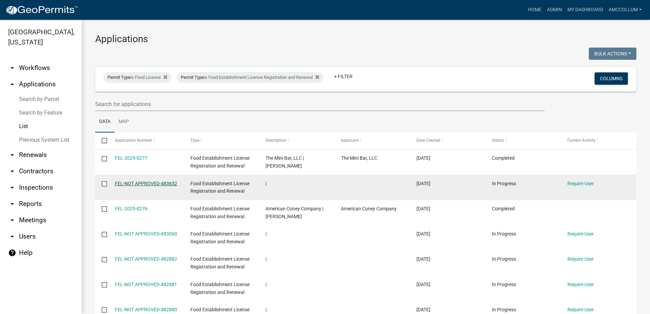
click at [125, 183] on link "FEL-NOT APPROVED-483632" at bounding box center [146, 183] width 62 height 5
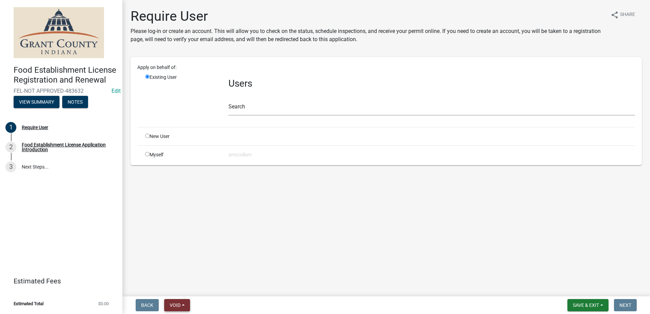
click at [177, 304] on span "Void" at bounding box center [175, 304] width 11 height 5
click at [177, 287] on button "Void" at bounding box center [191, 287] width 54 height 16
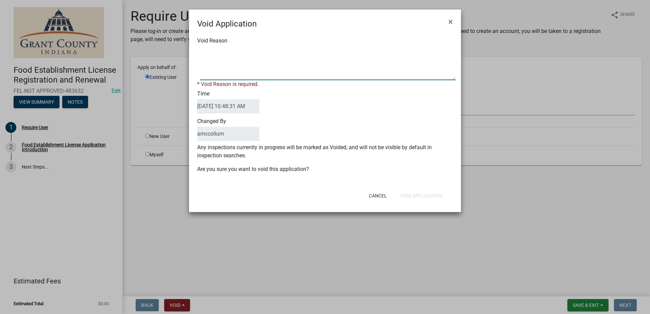
click at [218, 48] on textarea "Void Reason" at bounding box center [328, 63] width 256 height 34
type textarea "Unkown"
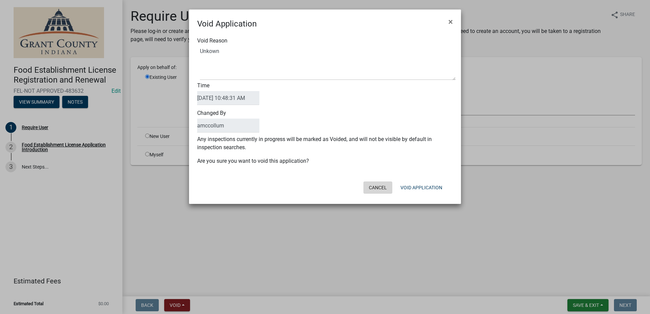
click at [381, 195] on div "Cancel Void Application" at bounding box center [369, 188] width 168 height 18
click at [426, 182] on button "Void Application" at bounding box center [421, 187] width 53 height 12
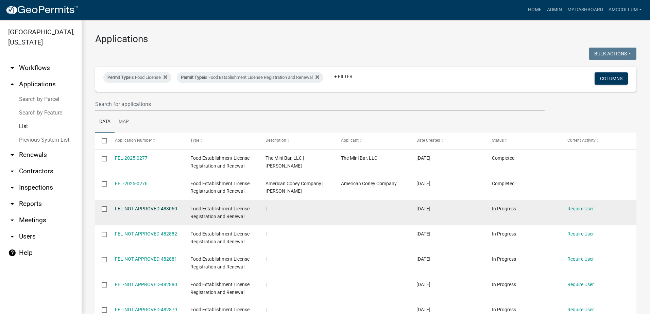
click at [127, 207] on link "FEL-NOT APPROVED-483060" at bounding box center [146, 208] width 62 height 5
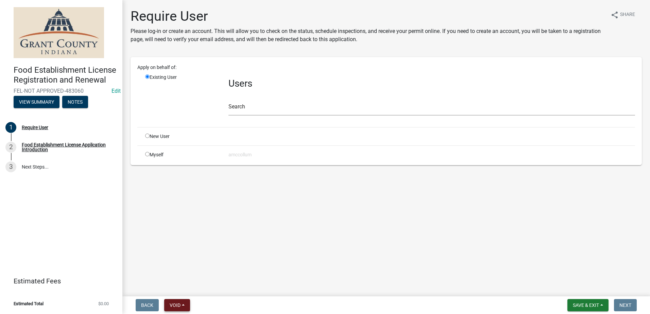
click at [175, 303] on span "Void" at bounding box center [175, 304] width 11 height 5
click at [186, 288] on button "Void" at bounding box center [191, 287] width 54 height 16
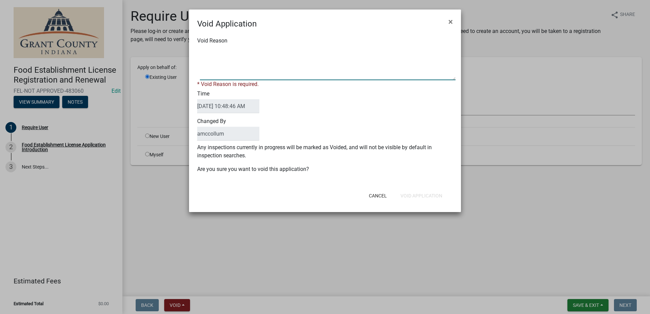
click at [237, 52] on textarea "Void Reason" at bounding box center [328, 63] width 256 height 34
type textarea "Unkown"
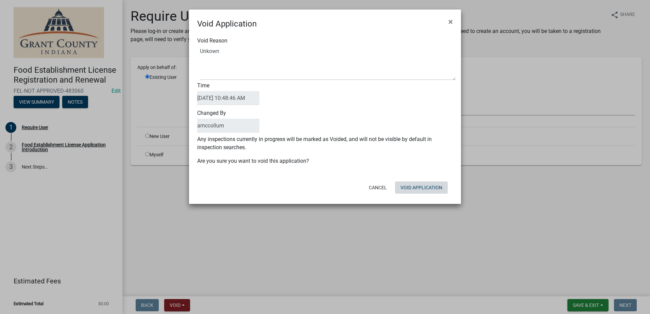
click at [427, 193] on button "Void Application" at bounding box center [421, 187] width 53 height 12
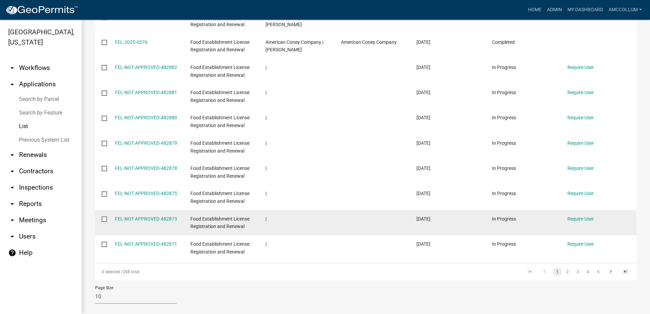
scroll to position [150, 0]
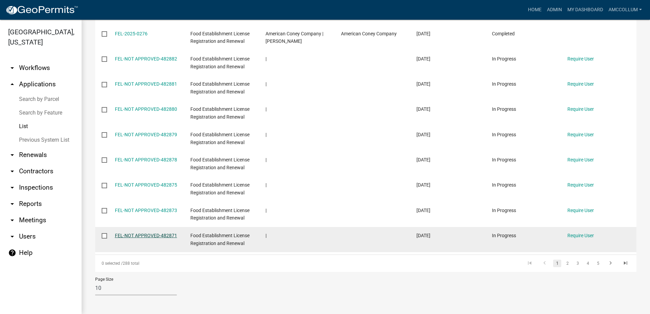
click at [148, 234] on link "FEL-NOT APPROVED-482871" at bounding box center [146, 235] width 62 height 5
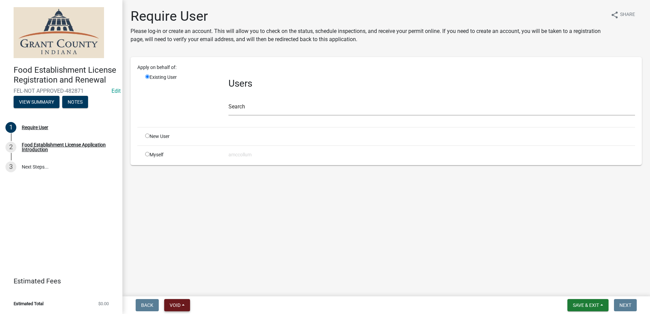
click at [174, 302] on span "Void" at bounding box center [175, 304] width 11 height 5
click at [183, 285] on button "Void" at bounding box center [191, 287] width 54 height 16
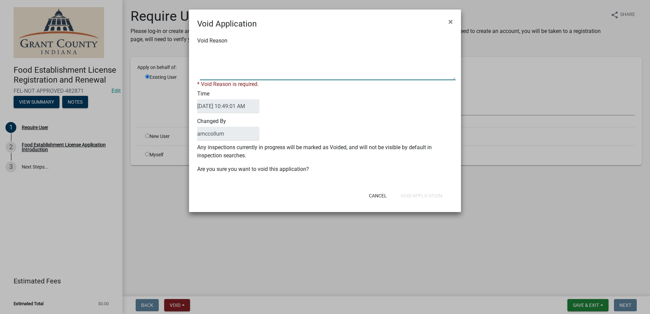
click at [220, 50] on textarea "Void Reason" at bounding box center [328, 63] width 256 height 34
type textarea "Unkown"
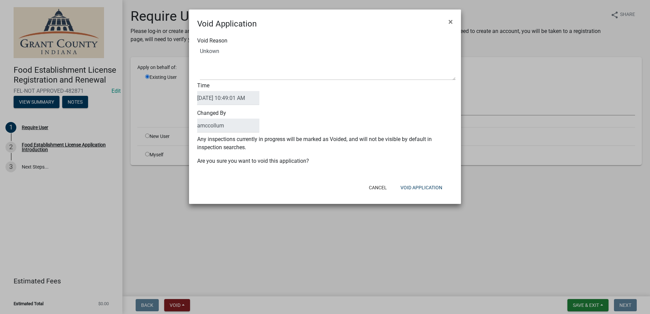
click at [408, 176] on div "Void Reason Time [DATE] 10:49:01 AM Changed By amccollum Any inspections curren…" at bounding box center [325, 104] width 272 height 149
click at [414, 185] on button "Void Application" at bounding box center [421, 187] width 53 height 12
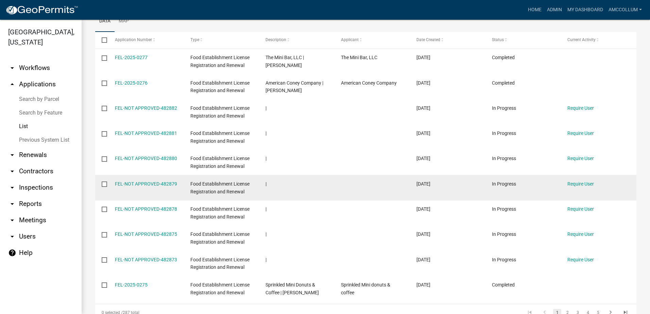
scroll to position [136, 0]
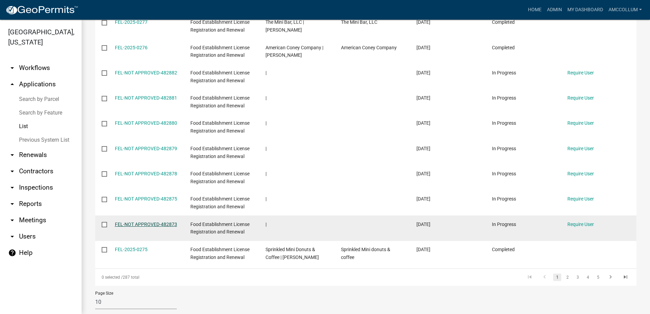
click at [142, 223] on link "FEL-NOT APPROVED-482873" at bounding box center [146, 224] width 62 height 5
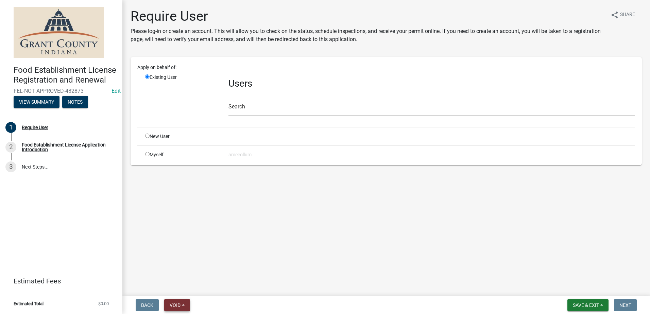
click at [177, 307] on span "Void" at bounding box center [175, 304] width 11 height 5
click at [179, 287] on button "Void" at bounding box center [191, 287] width 54 height 16
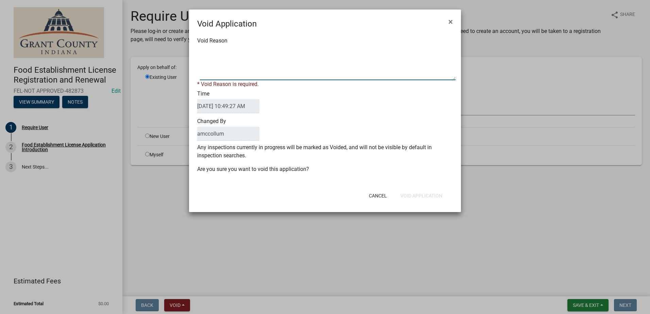
click at [227, 56] on textarea "Void Reason" at bounding box center [328, 63] width 256 height 34
type textarea "Unkown"
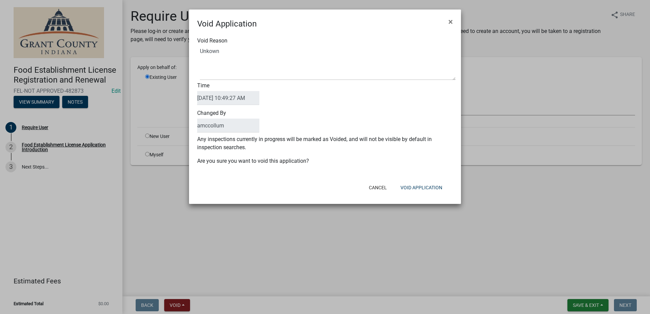
click at [435, 180] on form "Void Application × Void Reason Time [DATE] 10:49:27 AM Changed By amccollum Any…" at bounding box center [325, 104] width 272 height 188
click at [432, 186] on button "Void Application" at bounding box center [421, 187] width 53 height 12
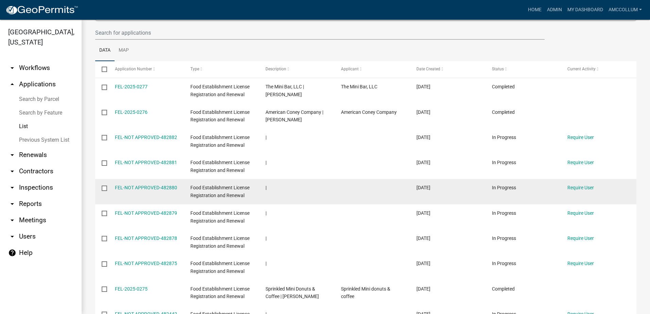
scroll to position [150, 0]
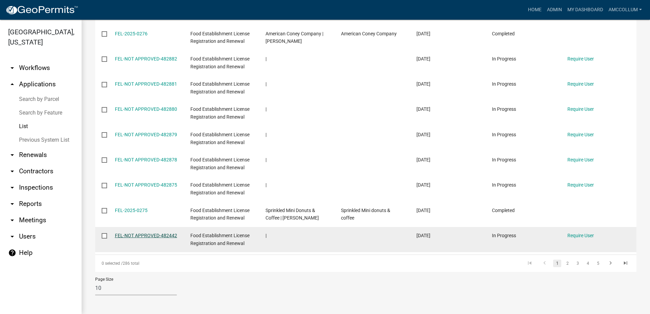
click at [156, 233] on link "FEL-NOT APPROVED-482442" at bounding box center [146, 235] width 62 height 5
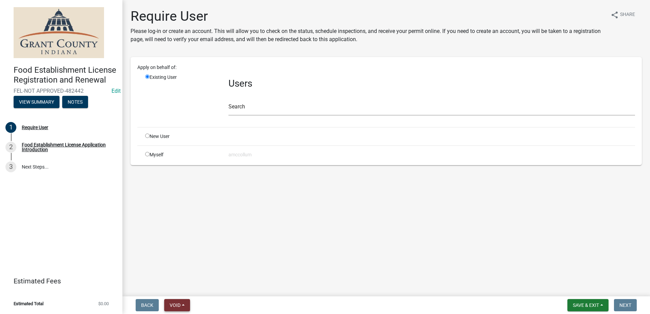
click at [171, 306] on span "Void" at bounding box center [175, 304] width 11 height 5
click at [181, 287] on button "Void" at bounding box center [191, 287] width 54 height 16
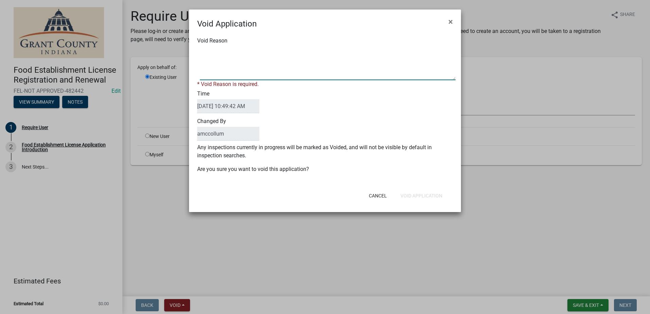
click at [219, 51] on textarea "Void Reason" at bounding box center [328, 63] width 256 height 34
type textarea "Unkown"
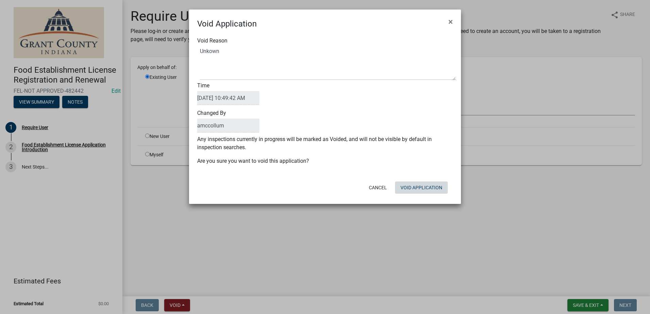
click at [429, 193] on button "Void Application" at bounding box center [421, 187] width 53 height 12
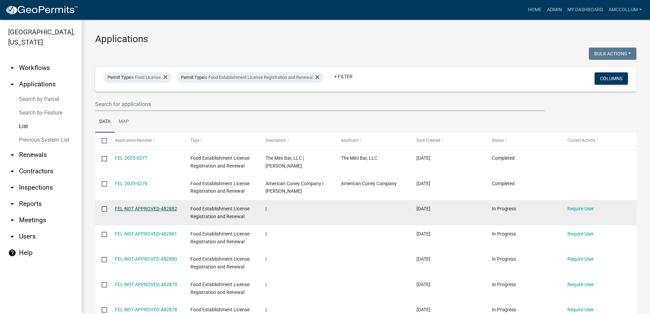
click at [129, 209] on link "FEL-NOT APPROVED-482882" at bounding box center [146, 208] width 62 height 5
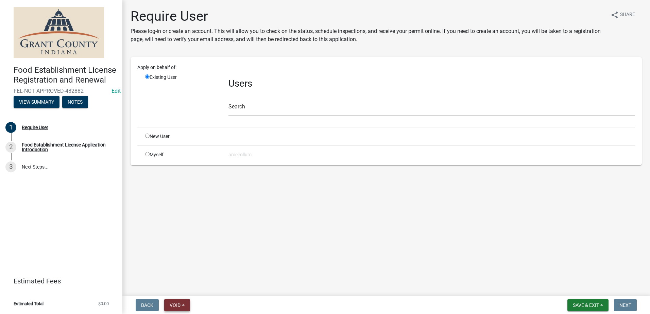
click at [183, 302] on button "Void" at bounding box center [177, 305] width 26 height 12
click at [180, 288] on button "Void" at bounding box center [191, 287] width 54 height 16
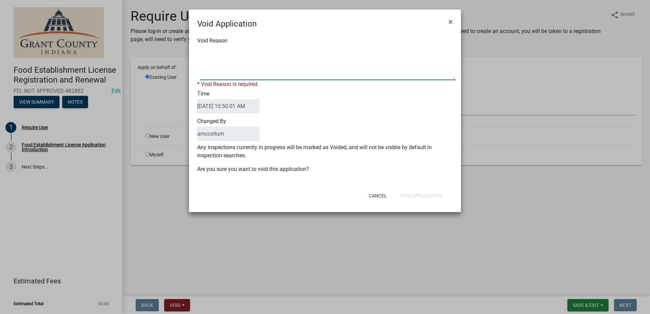
click at [226, 52] on textarea "Void Reason" at bounding box center [328, 63] width 256 height 34
type textarea "Unkown"
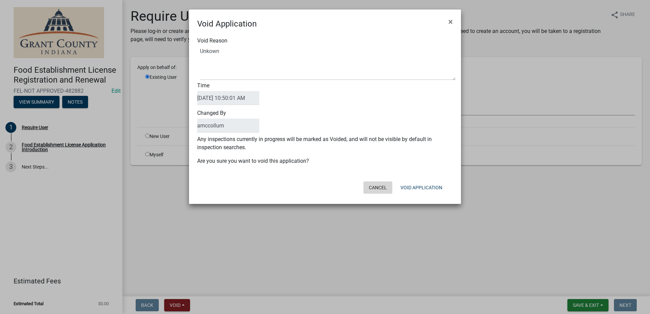
click at [379, 195] on div "Cancel Void Application" at bounding box center [369, 188] width 168 height 18
click at [411, 185] on button "Void Application" at bounding box center [421, 187] width 53 height 12
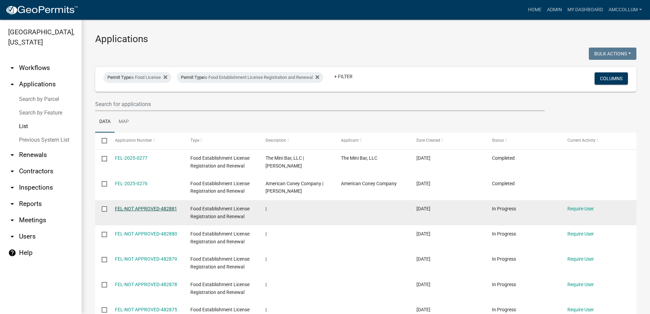
click at [131, 209] on link "FEL-NOT APPROVED-482881" at bounding box center [146, 208] width 62 height 5
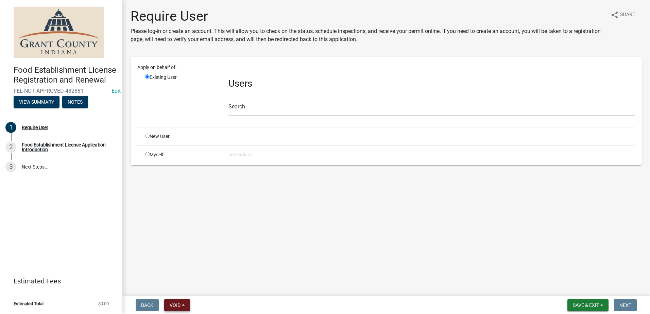
click at [176, 301] on button "Void" at bounding box center [177, 305] width 26 height 12
click at [183, 288] on button "Void" at bounding box center [191, 287] width 54 height 16
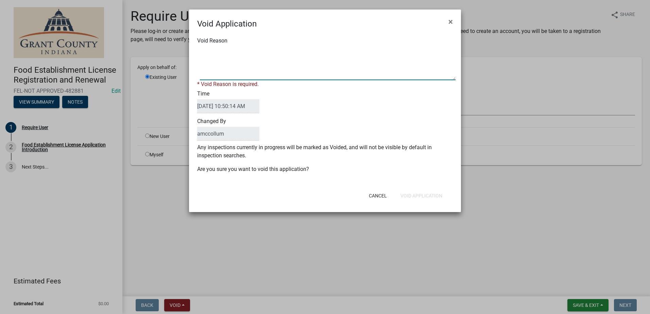
click at [236, 48] on textarea "Void Reason" at bounding box center [328, 63] width 256 height 34
type textarea "Unkown"
click at [430, 174] on div "Void Reason * Void Reason is required. Time [DATE] 10:50:14 AM Changed By amcco…" at bounding box center [325, 108] width 272 height 157
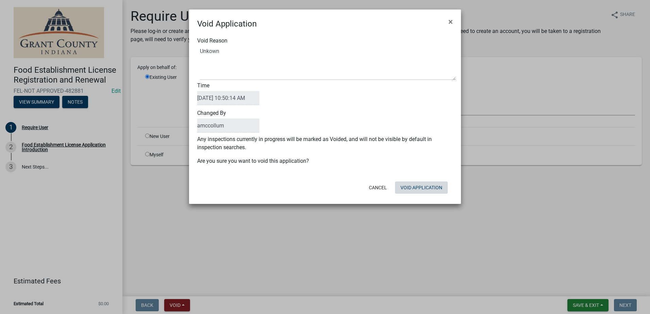
click at [429, 188] on button "Void Application" at bounding box center [421, 187] width 53 height 12
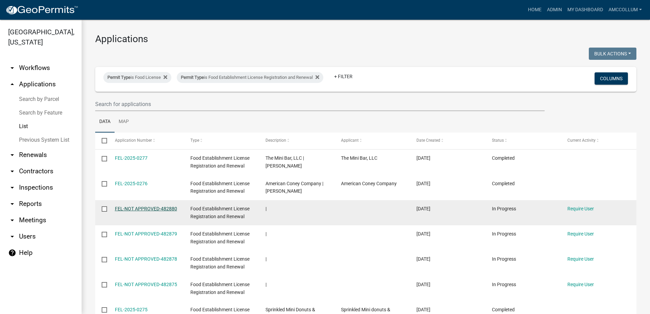
click at [144, 208] on link "FEL-NOT APPROVED-482880" at bounding box center [146, 208] width 62 height 5
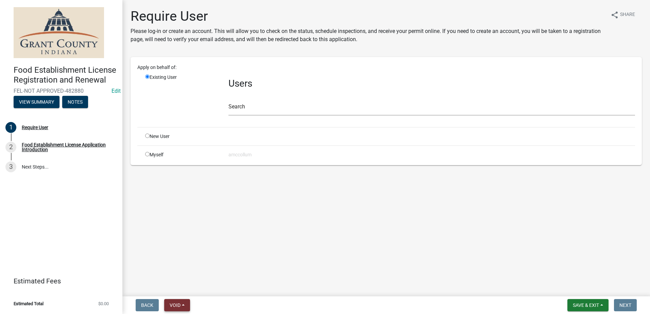
click at [176, 302] on span "Void" at bounding box center [175, 304] width 11 height 5
click at [182, 286] on button "Void" at bounding box center [191, 287] width 54 height 16
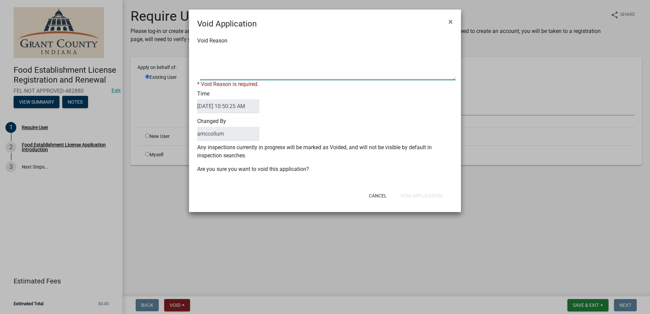
click at [231, 51] on textarea "Void Reason" at bounding box center [328, 63] width 256 height 34
type textarea "Unkown"
click at [422, 195] on div "Cancel Void Application" at bounding box center [369, 196] width 168 height 18
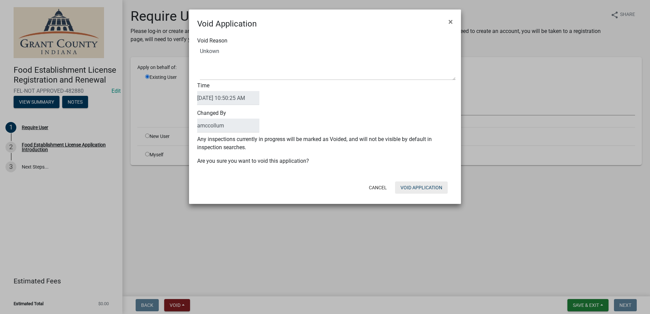
click at [418, 187] on button "Void Application" at bounding box center [421, 187] width 53 height 12
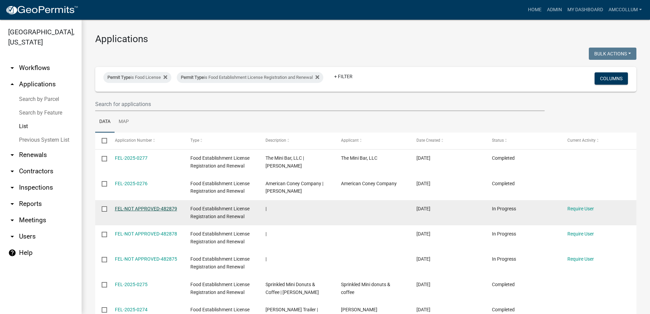
click at [151, 206] on link "FEL-NOT APPROVED-482879" at bounding box center [146, 208] width 62 height 5
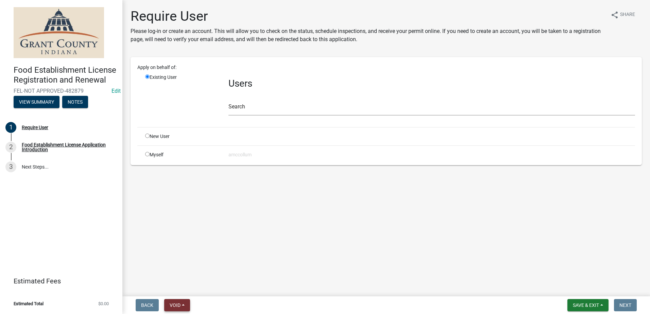
click at [182, 303] on button "Void" at bounding box center [177, 305] width 26 height 12
click at [180, 286] on button "Void" at bounding box center [191, 287] width 54 height 16
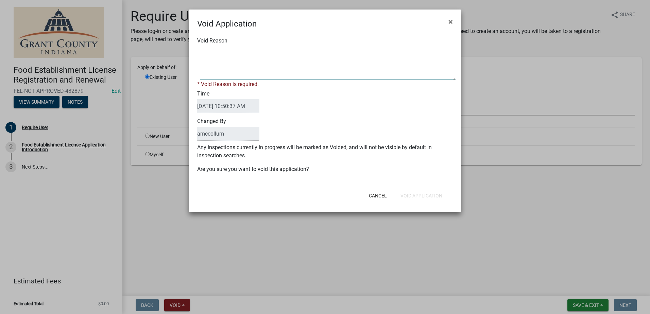
click at [230, 51] on textarea "Void Reason" at bounding box center [328, 63] width 256 height 34
type textarea "Unkown"
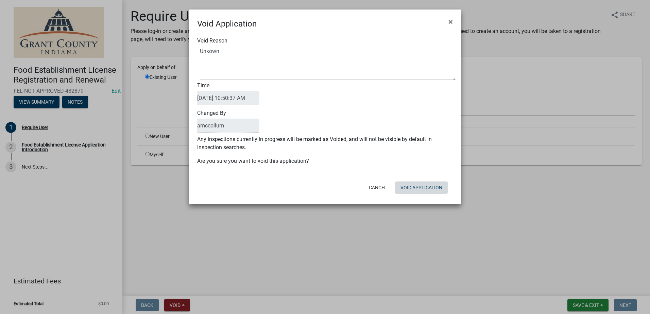
click at [415, 197] on form "Void Application × Void Reason Time [DATE] 10:50:37 AM Changed By amccollum Any…" at bounding box center [325, 104] width 272 height 188
click at [417, 189] on button "Void Application" at bounding box center [421, 187] width 53 height 12
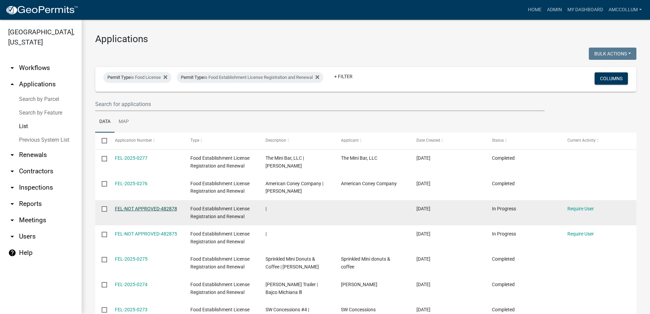
click at [143, 206] on link "FEL-NOT APPROVED-482878" at bounding box center [146, 208] width 62 height 5
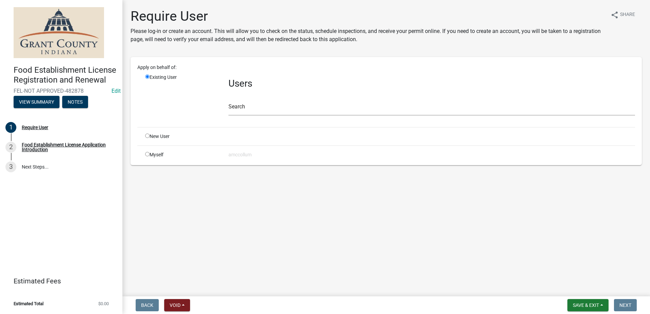
click at [177, 297] on nav "Back Void Withdraw Lock Expire Void Save & Exit Save Save & Exit Next" at bounding box center [385, 305] width 527 height 18
click at [177, 303] on span "Void" at bounding box center [175, 304] width 11 height 5
click at [181, 286] on button "Void" at bounding box center [191, 287] width 54 height 16
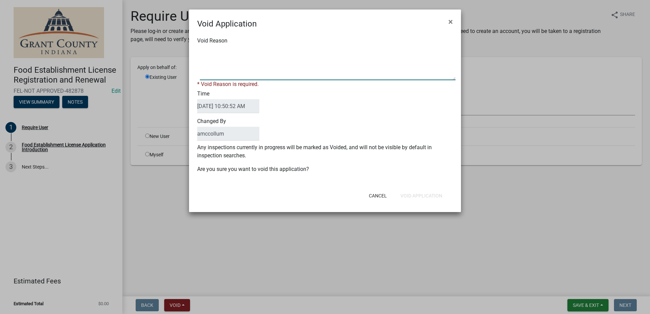
click at [248, 63] on textarea "Void Reason" at bounding box center [328, 63] width 256 height 34
type textarea "Unkown"
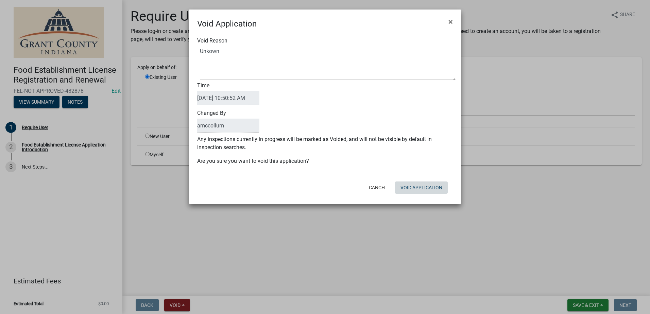
click at [415, 194] on div "Cancel Void Application" at bounding box center [369, 188] width 168 height 18
click at [415, 183] on button "Void Application" at bounding box center [421, 187] width 53 height 12
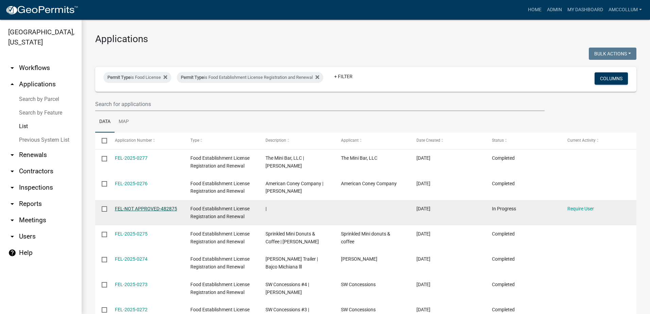
click at [163, 208] on link "FEL-NOT APPROVED-482875" at bounding box center [146, 208] width 62 height 5
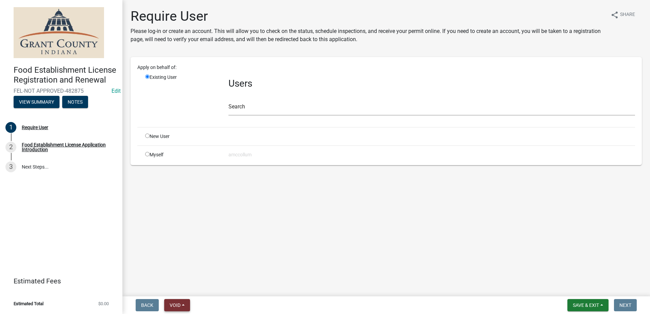
click at [172, 300] on button "Void" at bounding box center [177, 305] width 26 height 12
click at [178, 283] on button "Void" at bounding box center [191, 287] width 54 height 16
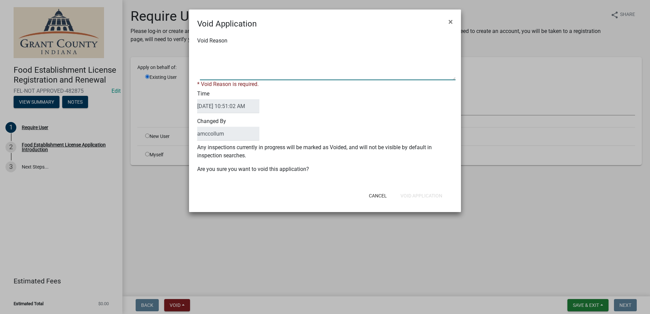
click at [240, 55] on textarea "Void Reason" at bounding box center [328, 63] width 256 height 34
type textarea "Unkown"
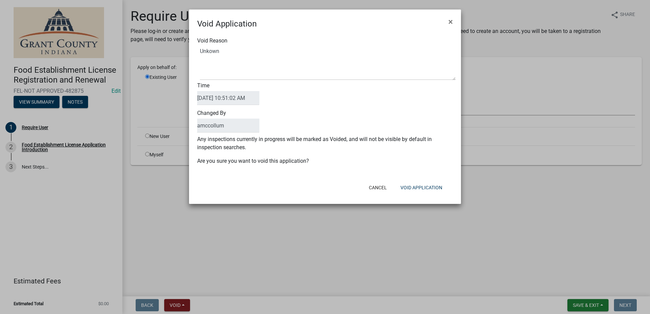
click at [406, 166] on div "Void Reason Time [DATE] 10:51:02 AM Changed By amccollum Any inspections curren…" at bounding box center [325, 104] width 272 height 149
click at [416, 183] on button "Void Application" at bounding box center [421, 187] width 53 height 12
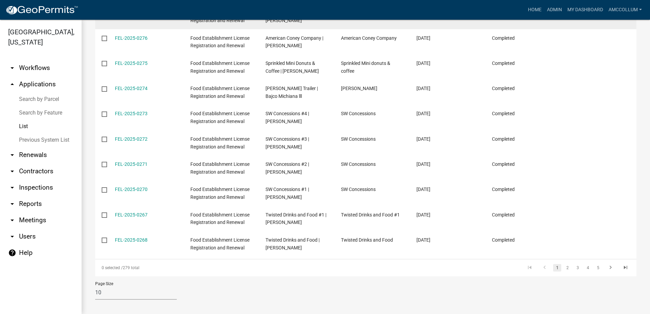
scroll to position [150, 0]
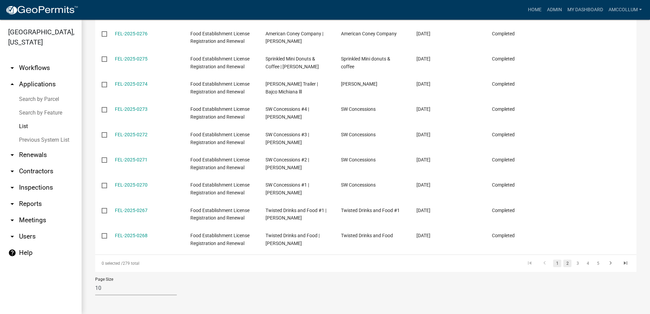
click at [565, 262] on link "2" at bounding box center [567, 263] width 8 height 7
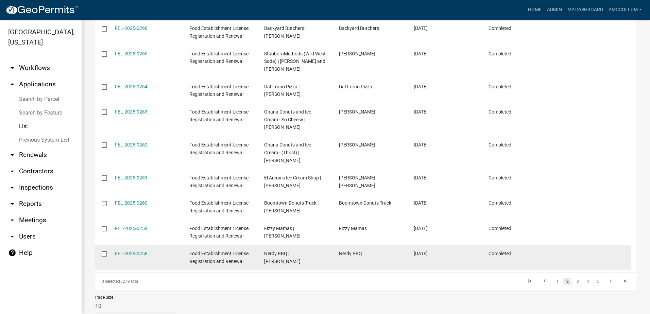
scroll to position [173, 0]
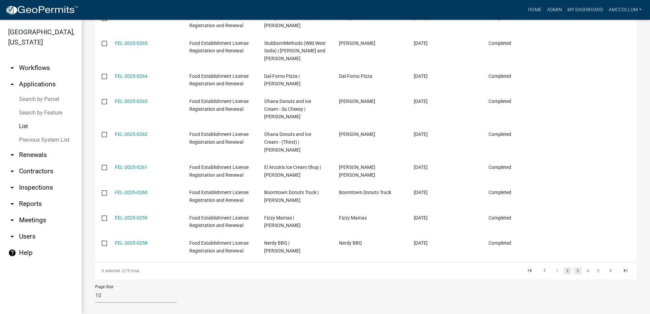
click at [573, 267] on link "3" at bounding box center [577, 270] width 8 height 7
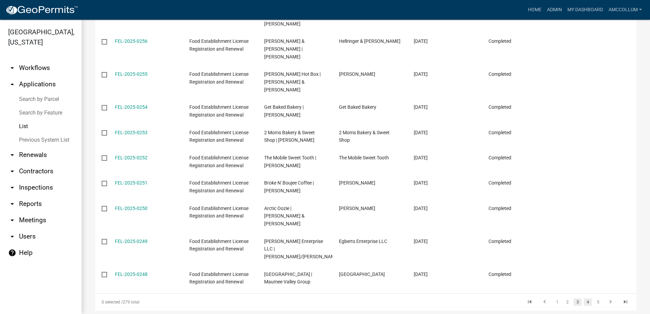
click at [584, 298] on link "4" at bounding box center [587, 301] width 8 height 7
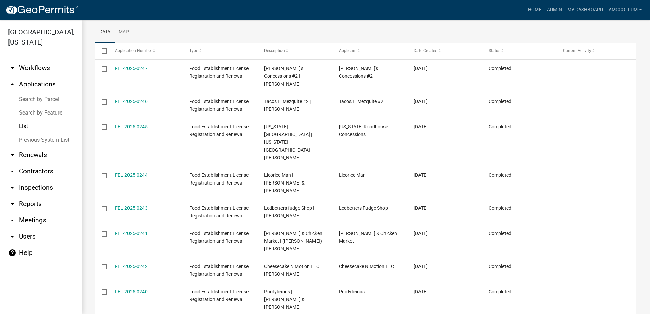
scroll to position [165, 0]
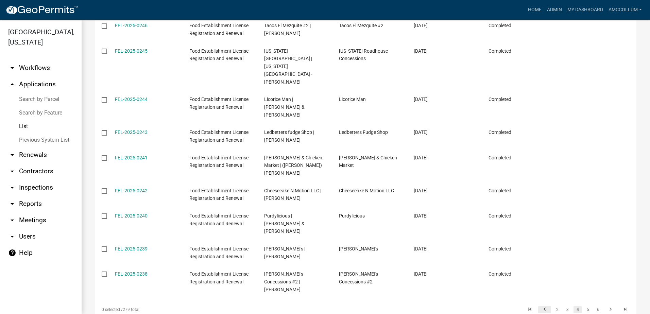
click at [540, 306] on icon "go to previous page" at bounding box center [544, 310] width 9 height 8
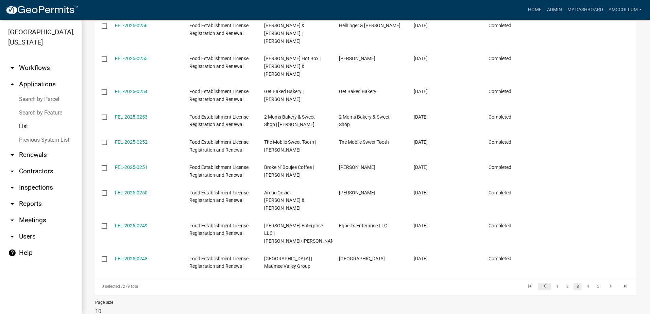
scroll to position [150, 0]
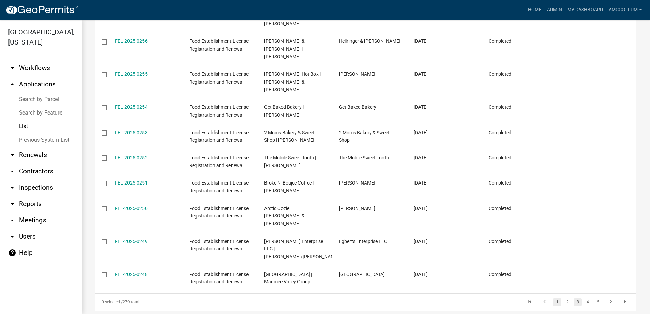
click at [553, 298] on link "1" at bounding box center [557, 301] width 8 height 7
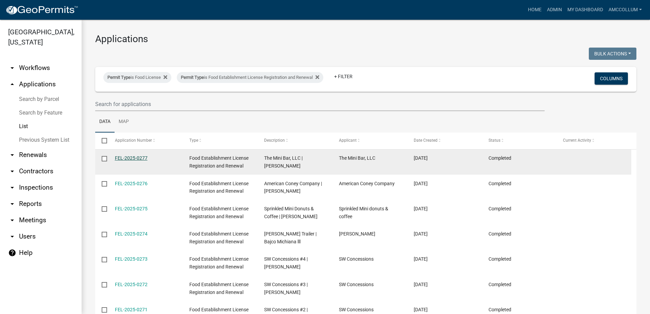
click at [137, 159] on link "FEL-2025-0277" at bounding box center [131, 157] width 33 height 5
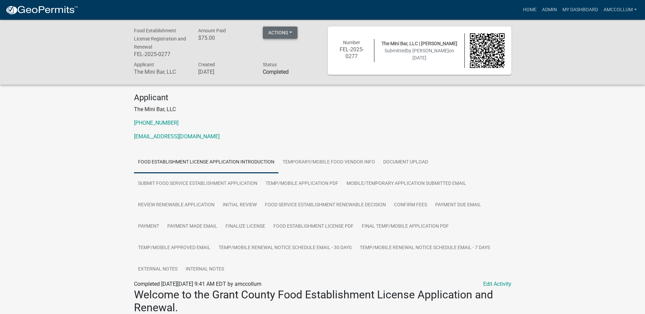
click at [293, 33] on button "Actions" at bounding box center [280, 33] width 35 height 12
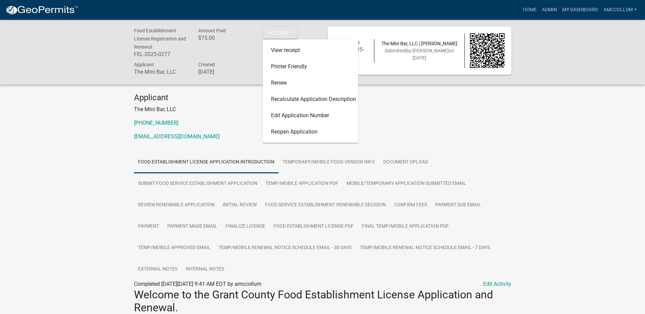
click at [458, 107] on p "The Mini Bar, LLC" at bounding box center [322, 109] width 377 height 8
